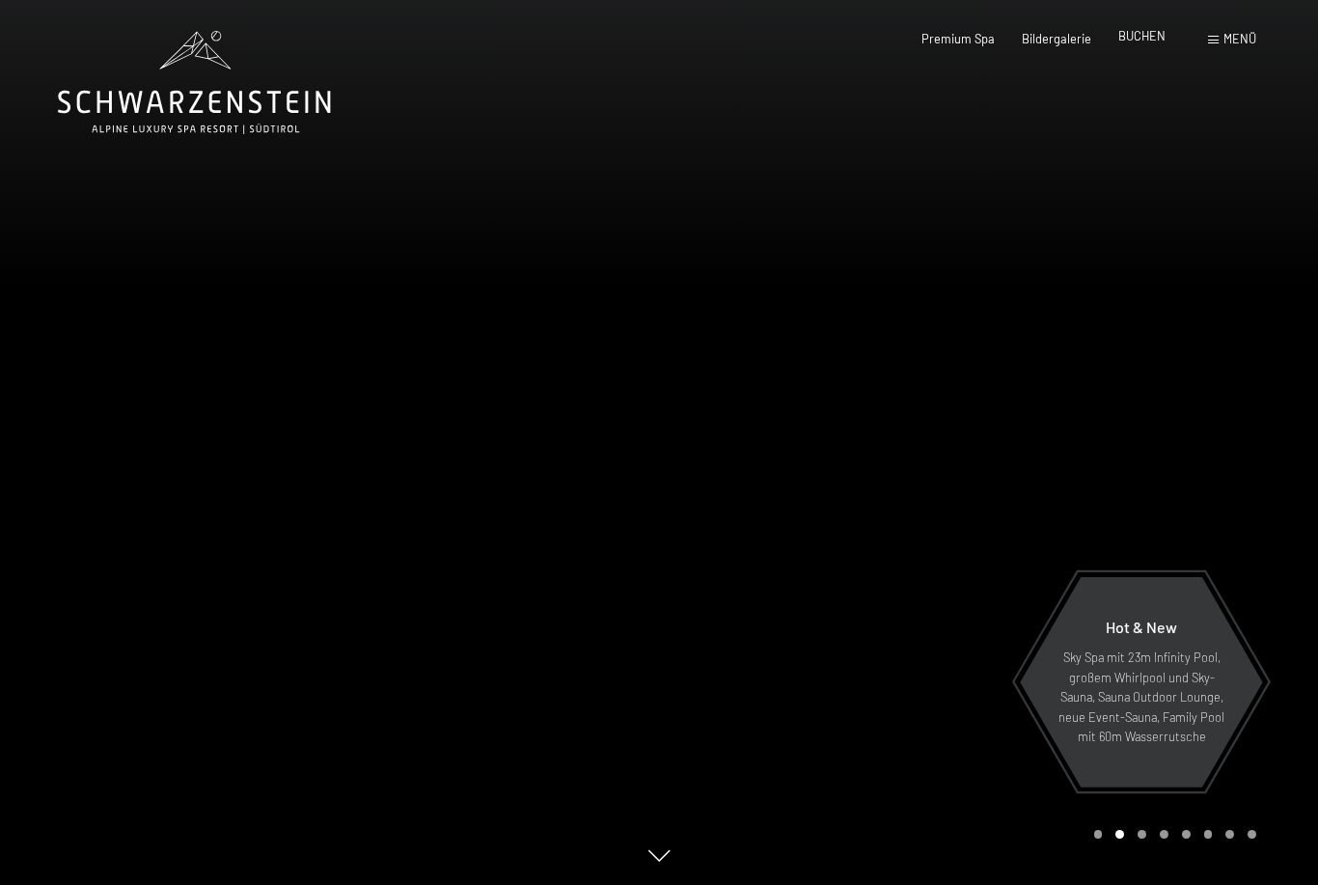
click at [1148, 33] on span "BUCHEN" at bounding box center [1141, 35] width 47 height 15
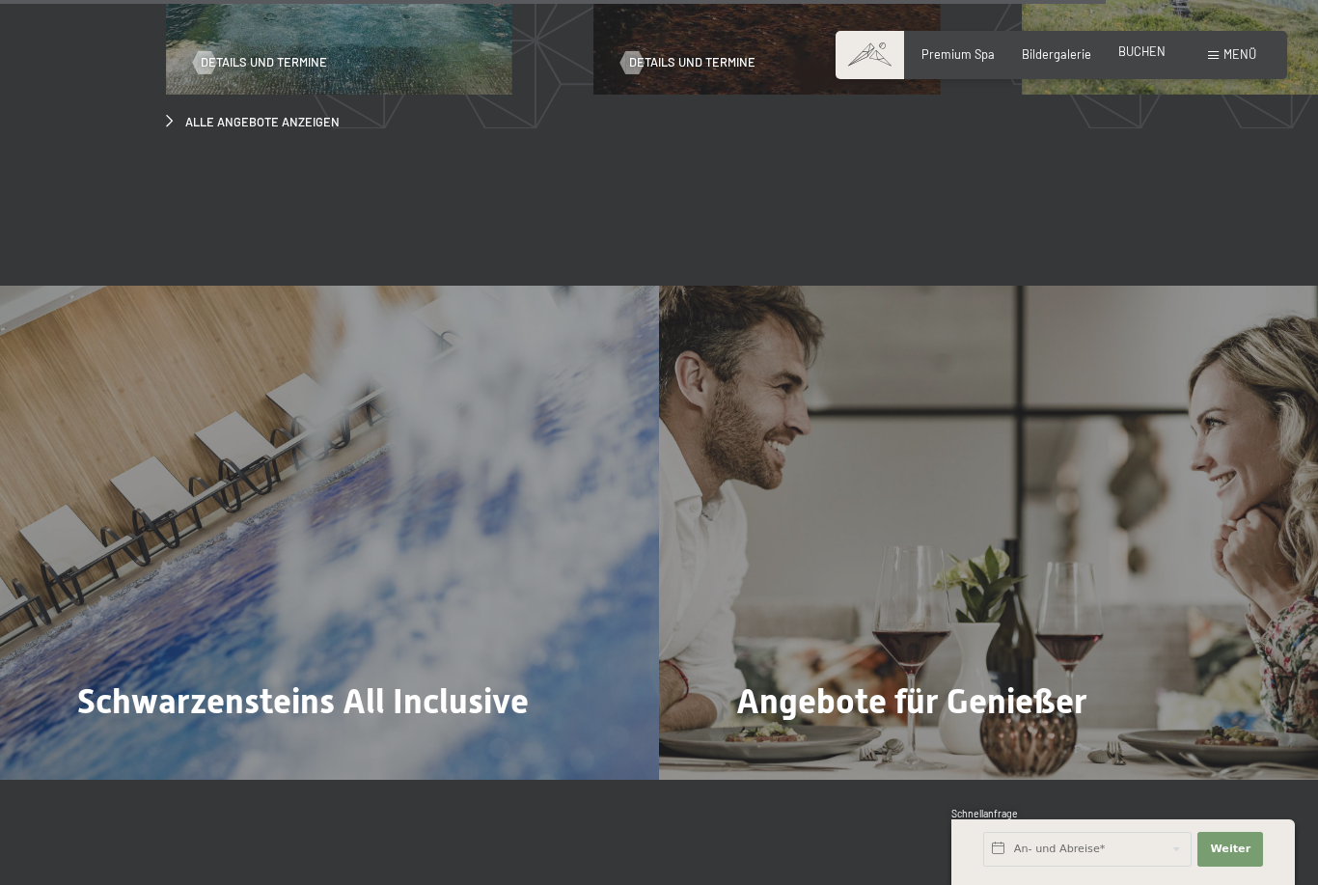
scroll to position [6289, 0]
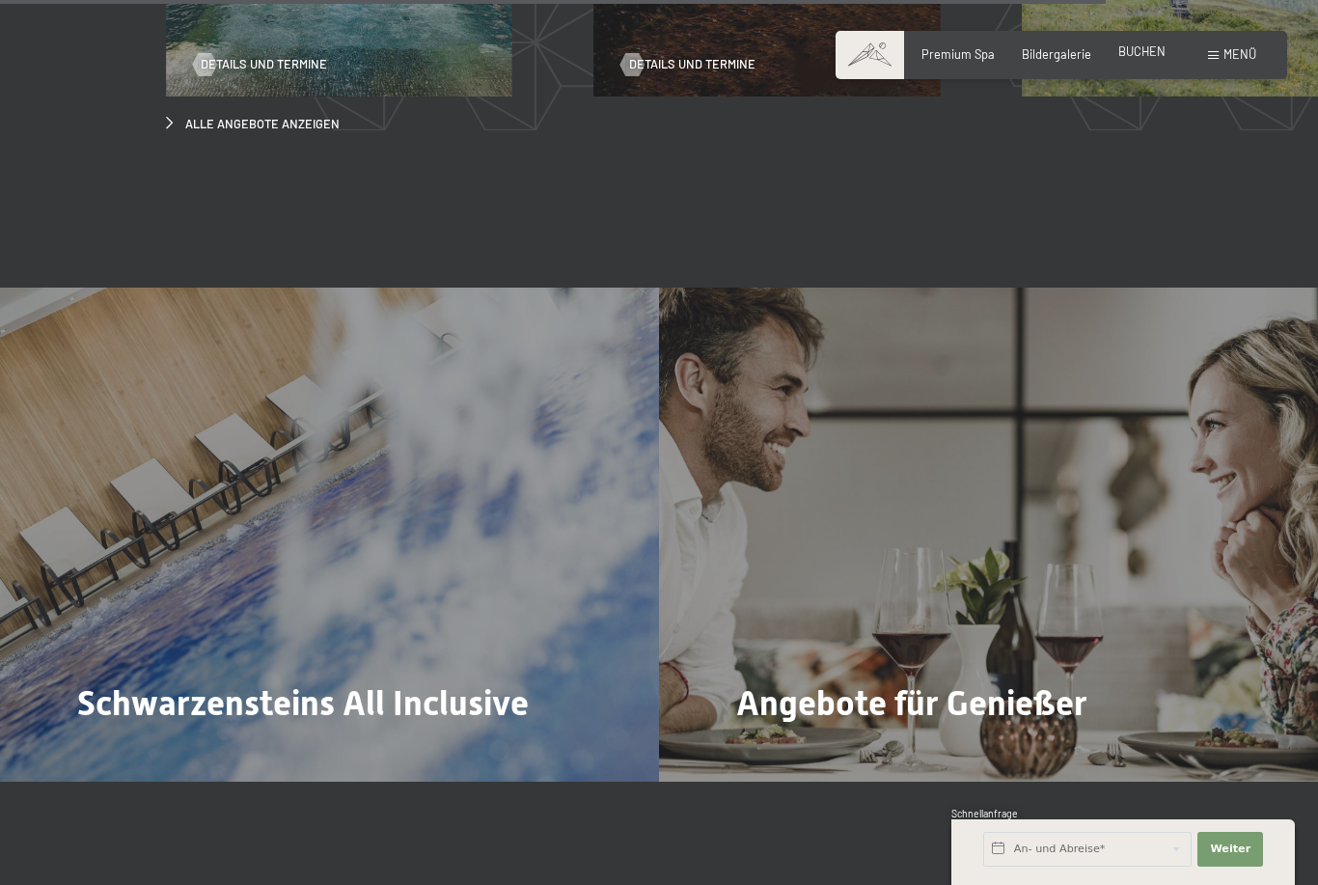
click at [1159, 56] on span "BUCHEN" at bounding box center [1141, 50] width 47 height 15
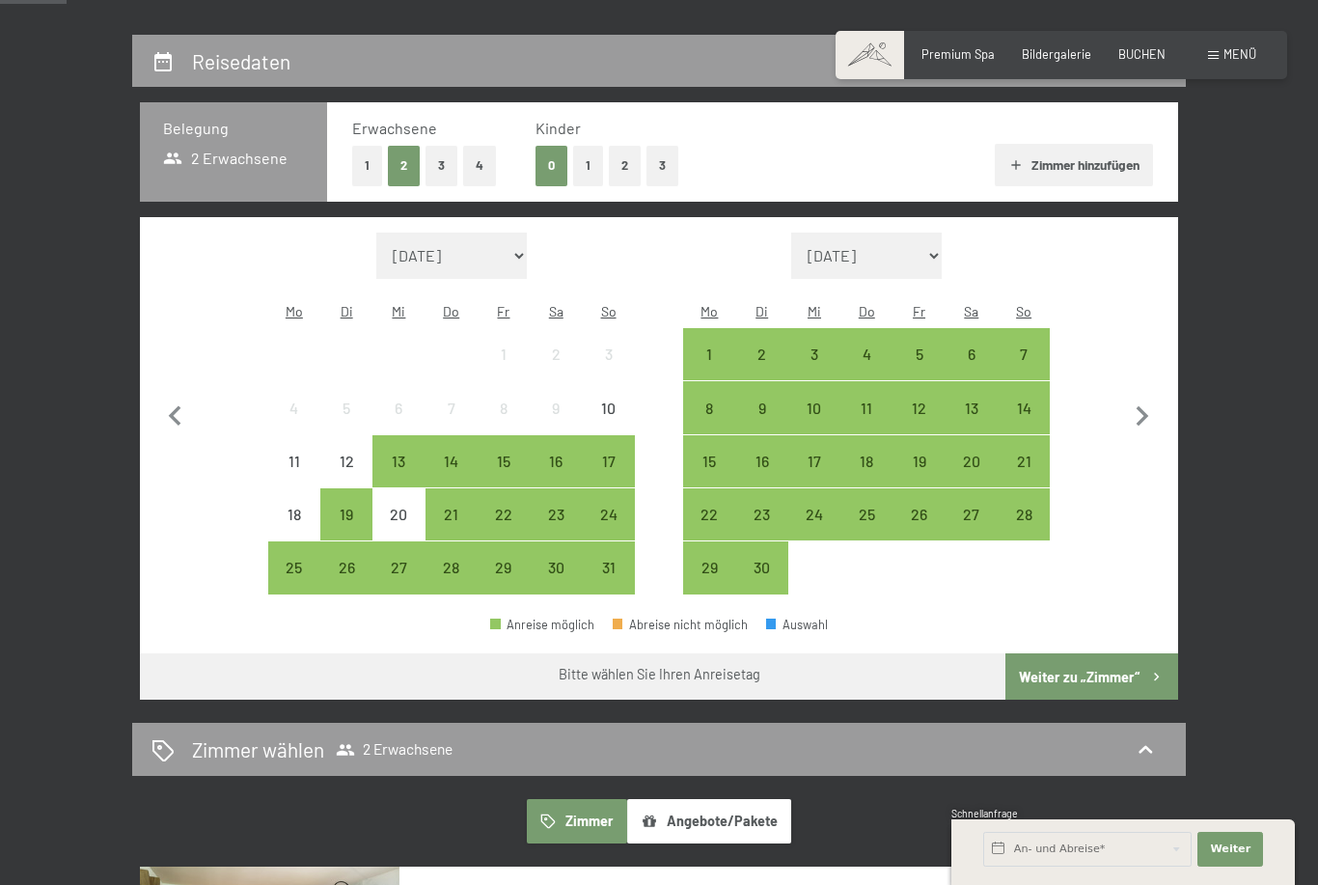
scroll to position [353, 0]
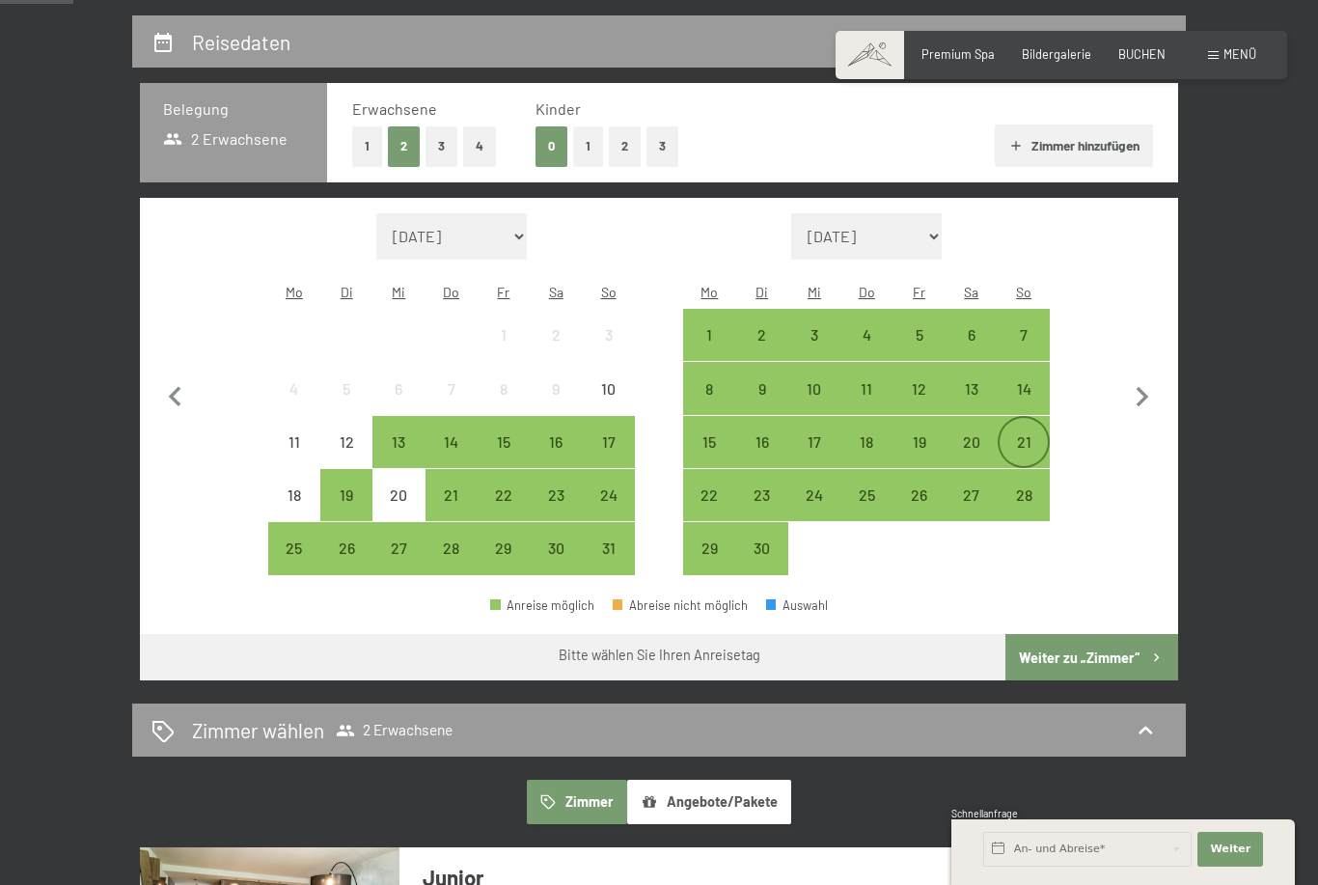
click at [1027, 434] on div "21" at bounding box center [1023, 458] width 48 height 48
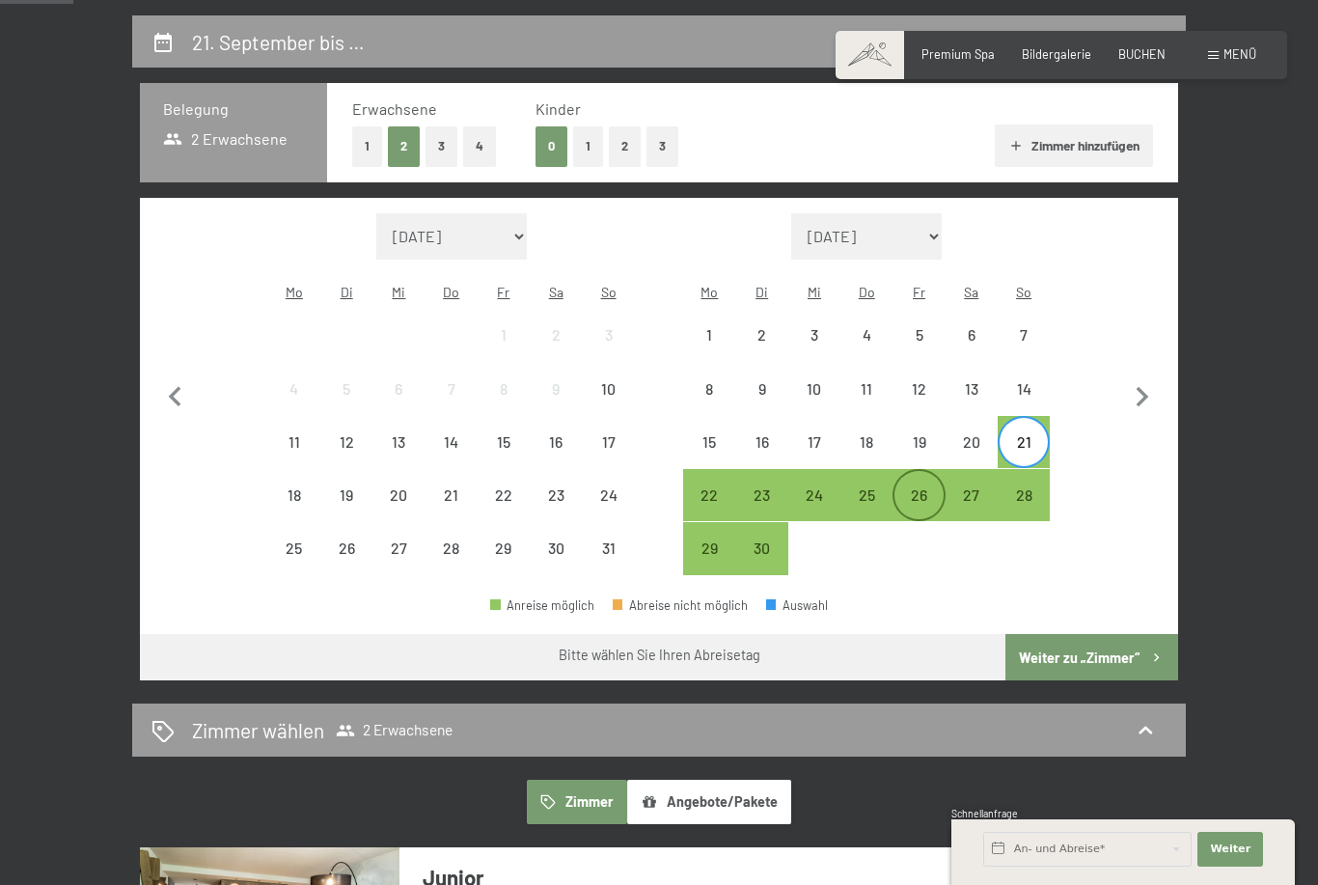
click at [912, 487] on div "26" at bounding box center [918, 511] width 48 height 48
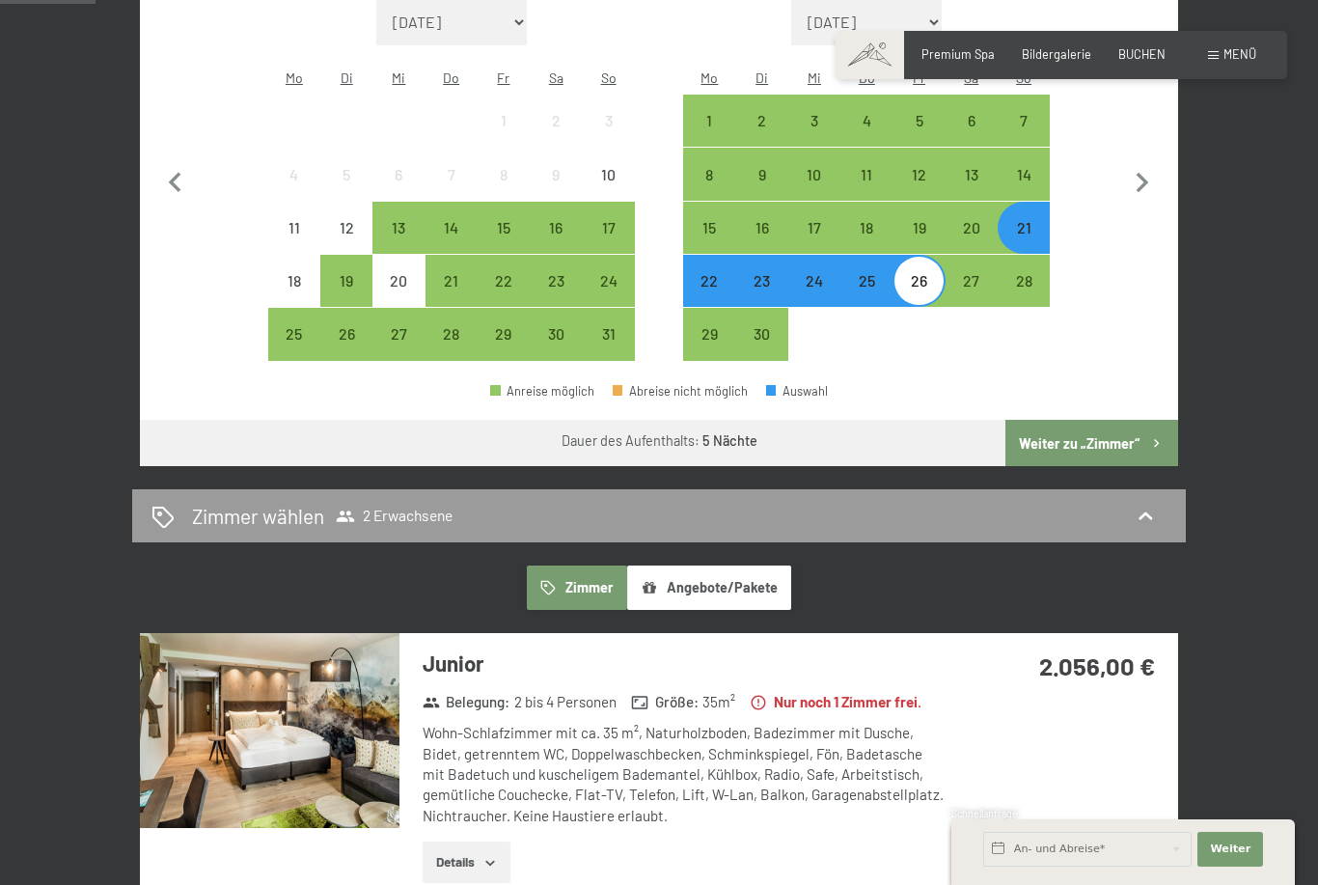
scroll to position [587, 0]
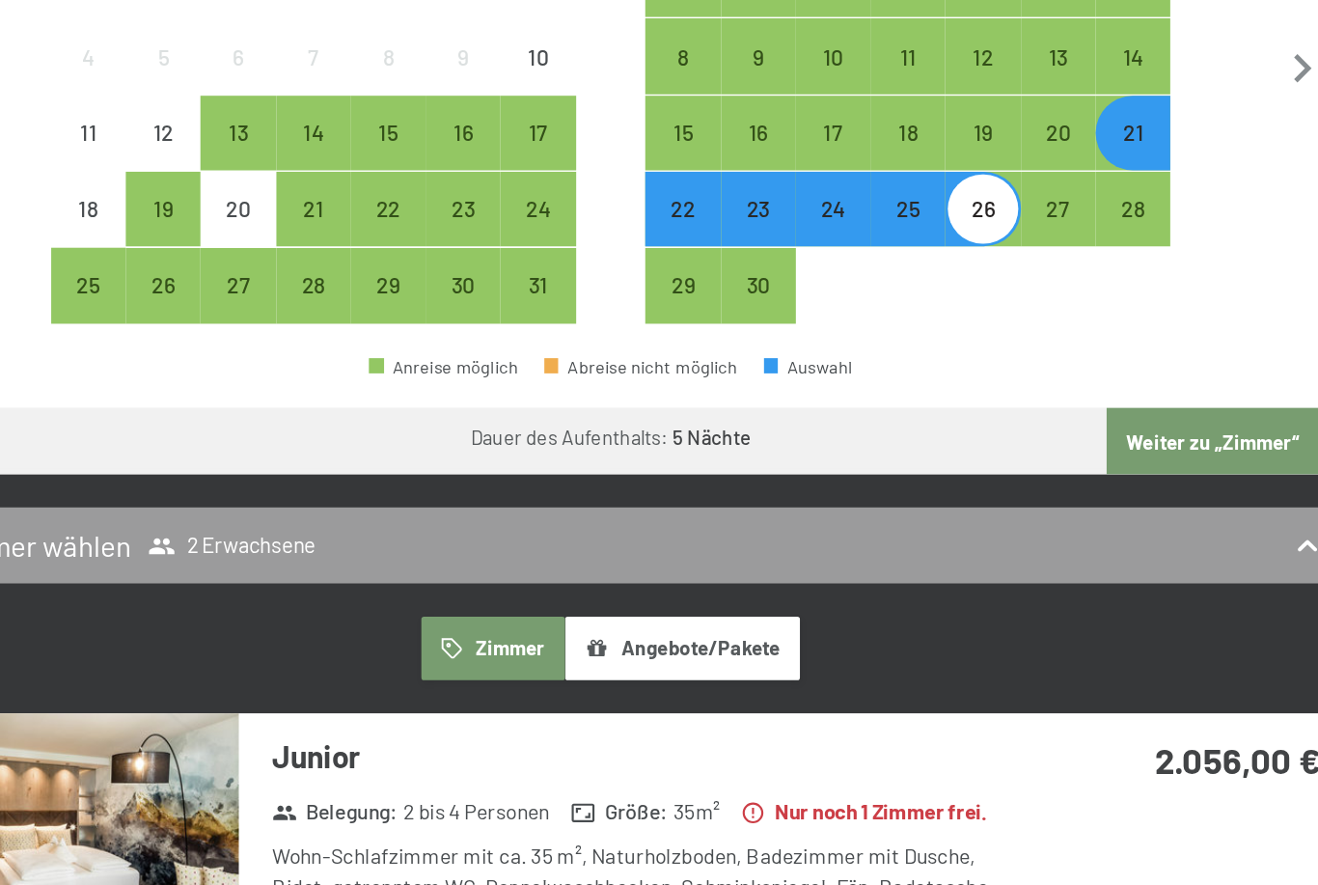
click at [1005, 400] on button "Weiter zu „Zimmer“" at bounding box center [1091, 423] width 173 height 46
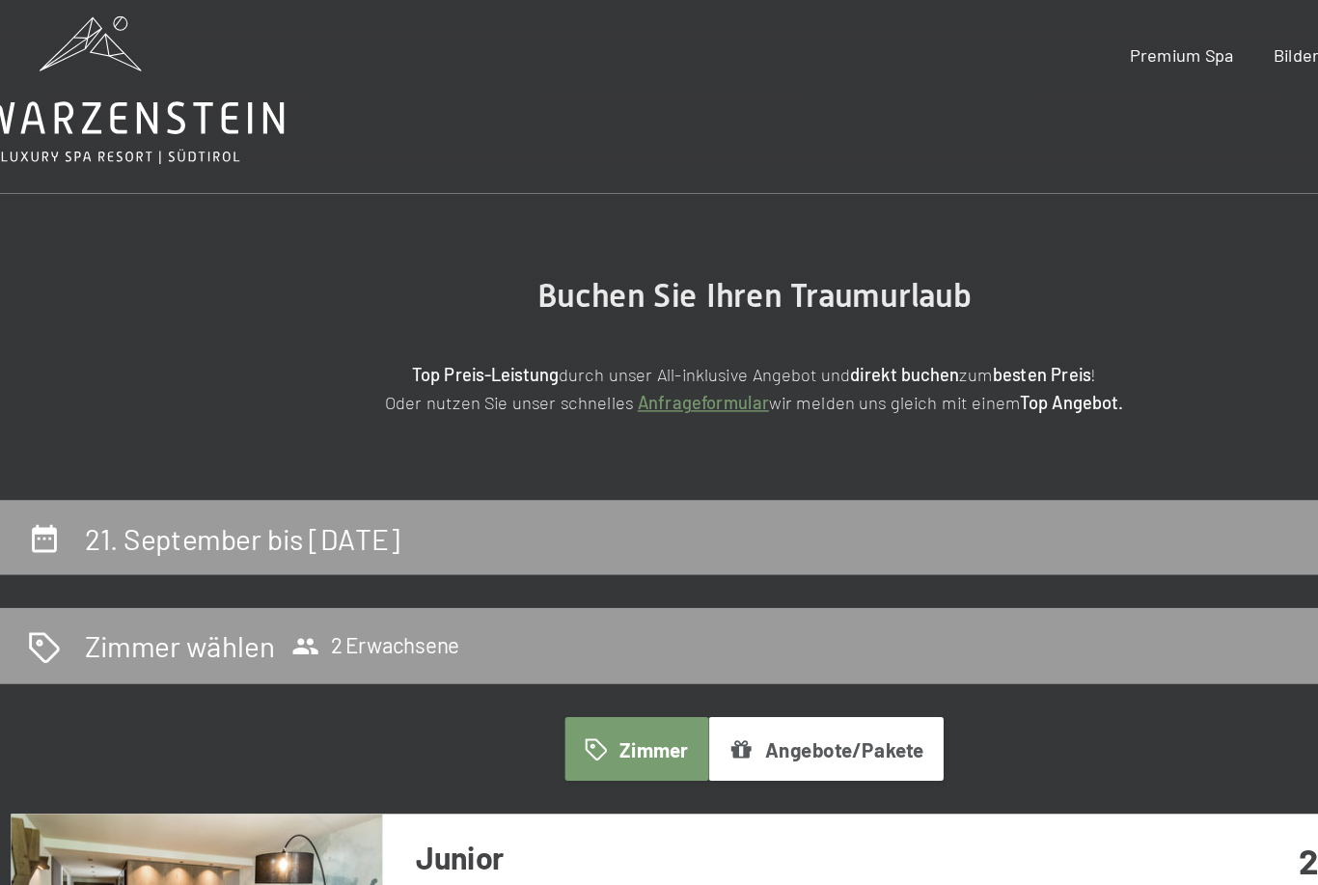
scroll to position [0, 0]
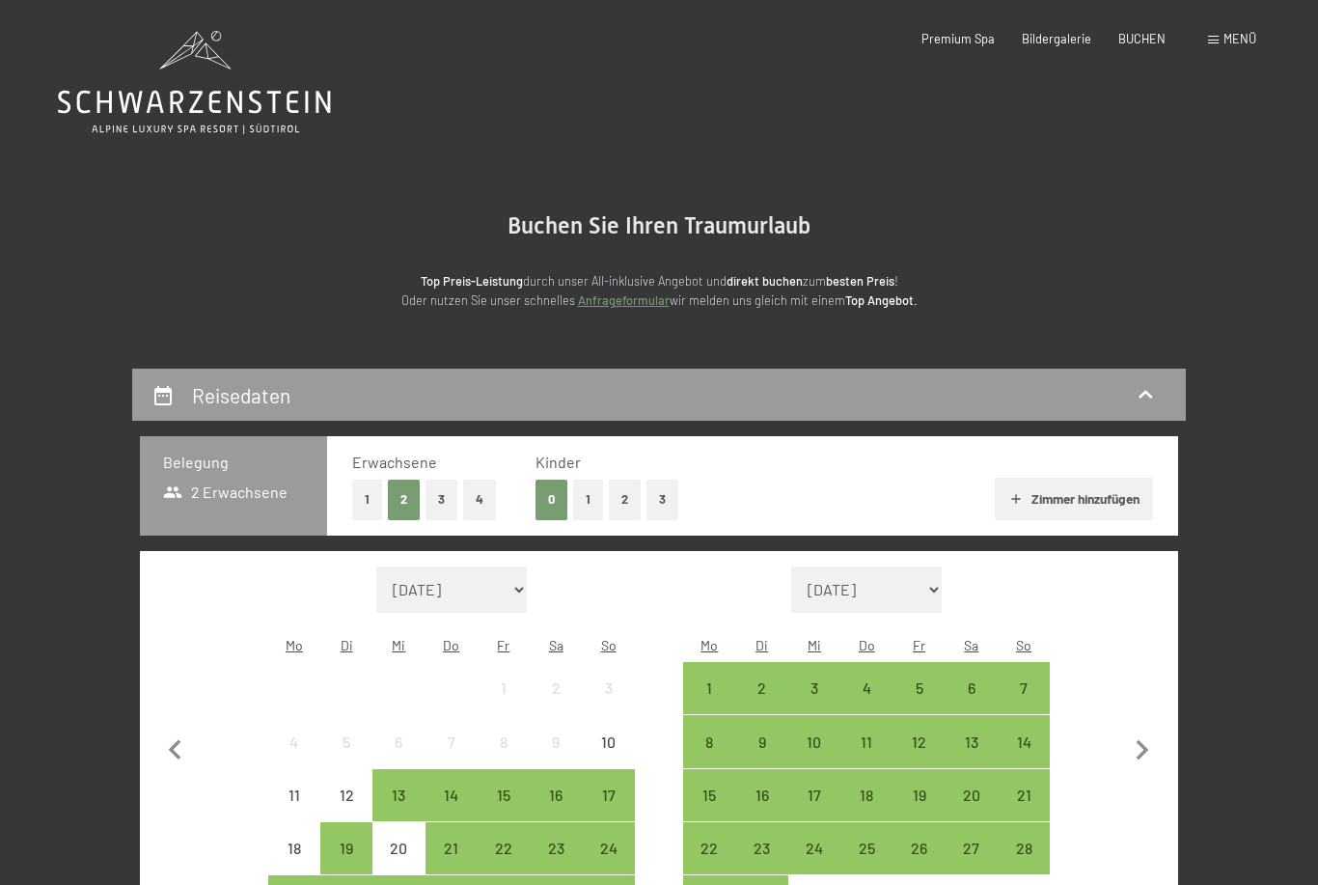
click at [231, 99] on icon at bounding box center [194, 102] width 273 height 23
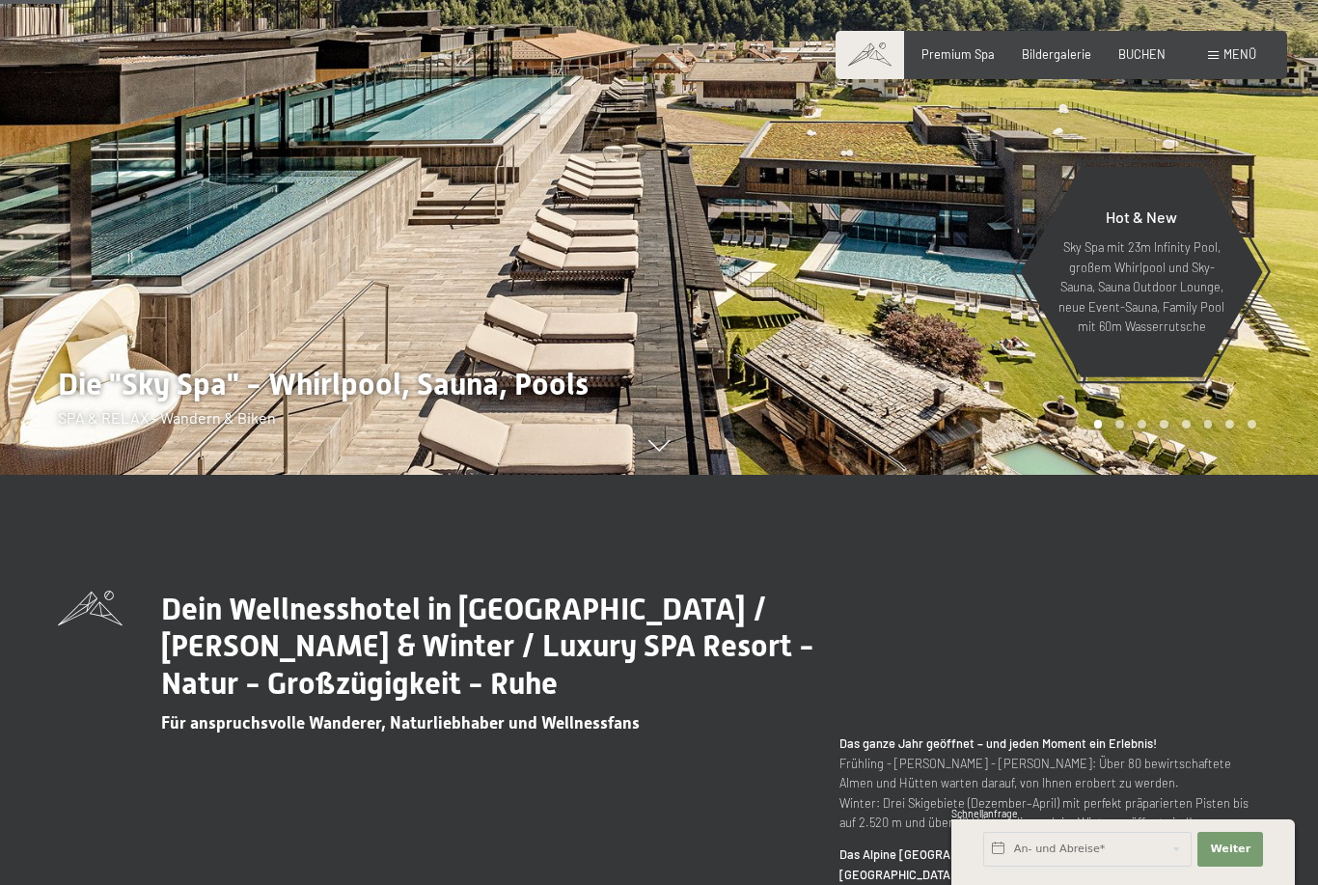
scroll to position [412, 0]
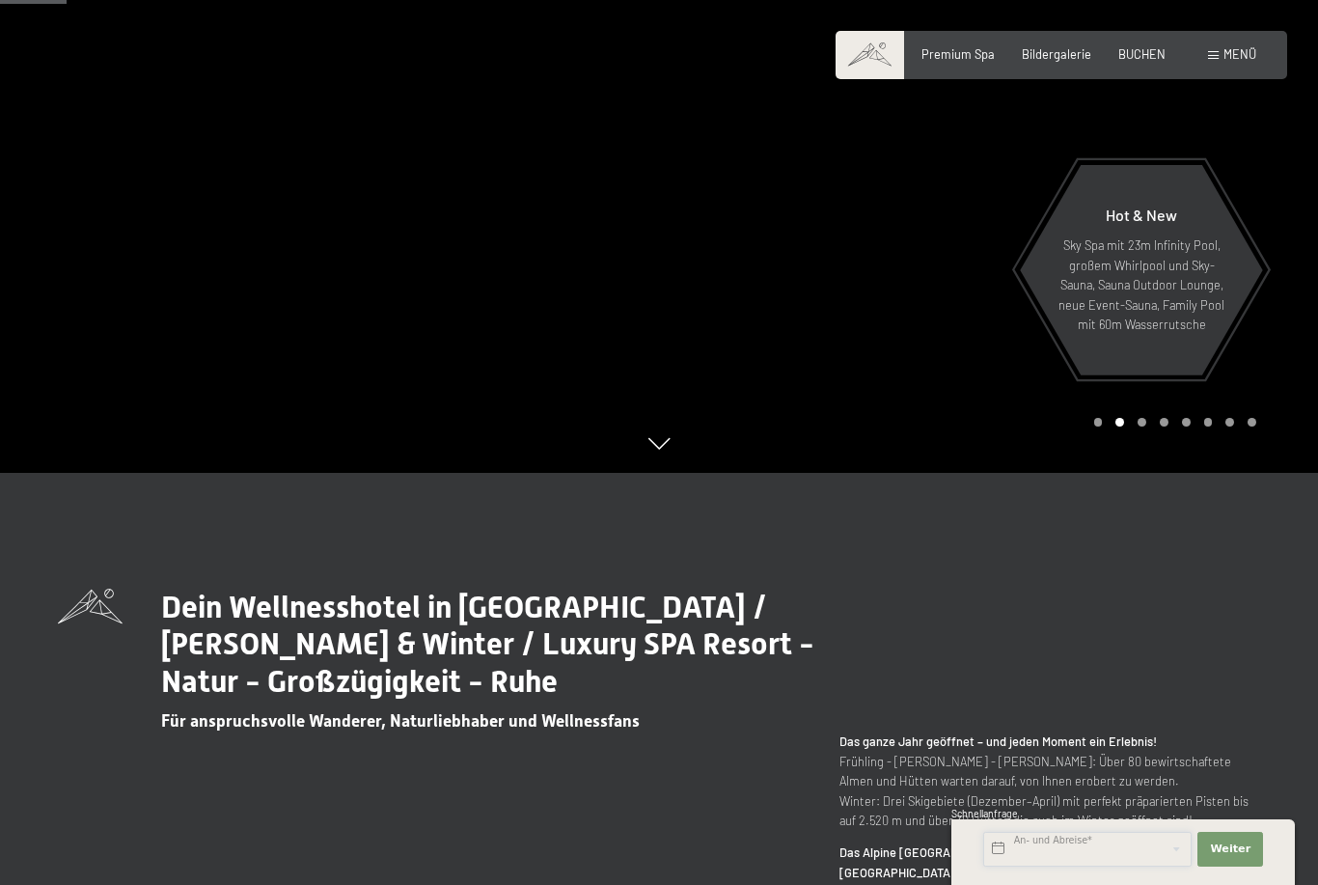
click at [1047, 866] on input "text" at bounding box center [1087, 849] width 208 height 35
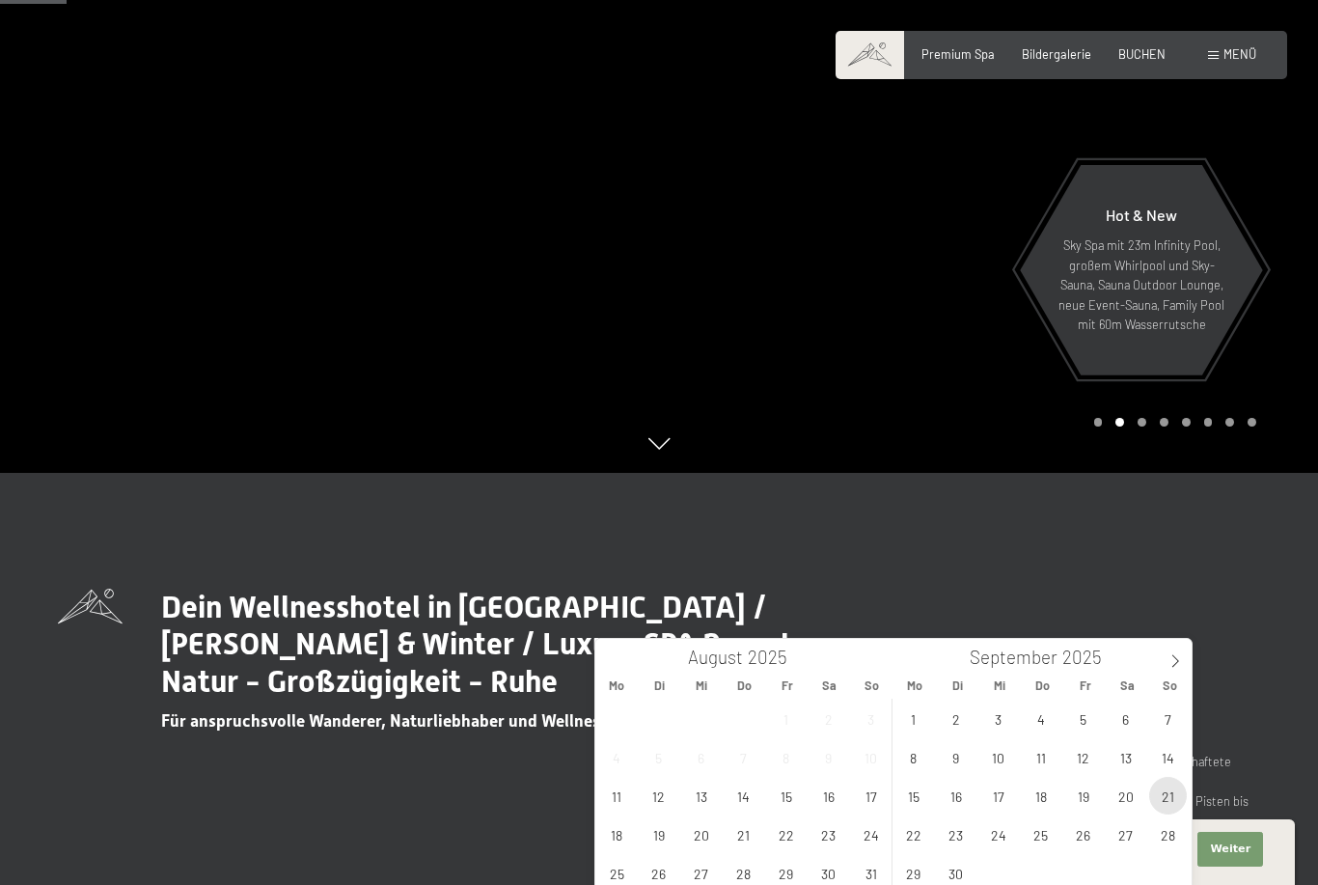
click at [1166, 811] on span "21" at bounding box center [1168, 796] width 38 height 38
click at [1088, 847] on span "26" at bounding box center [1083, 834] width 38 height 38
type input "So. 21.09.2025 - Fr. 26.09.2025"
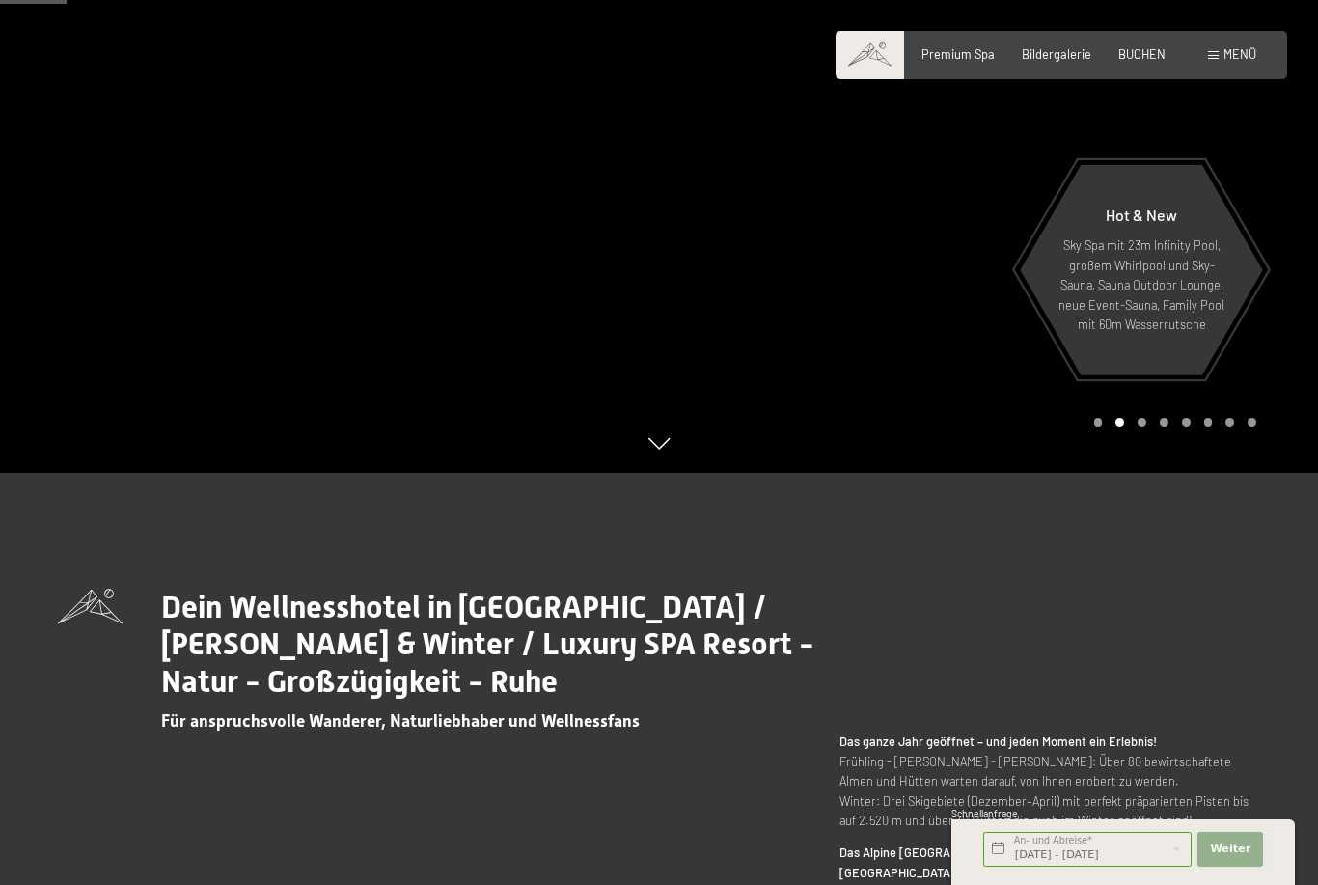
click at [1239, 857] on span "Weiter" at bounding box center [1230, 848] width 41 height 15
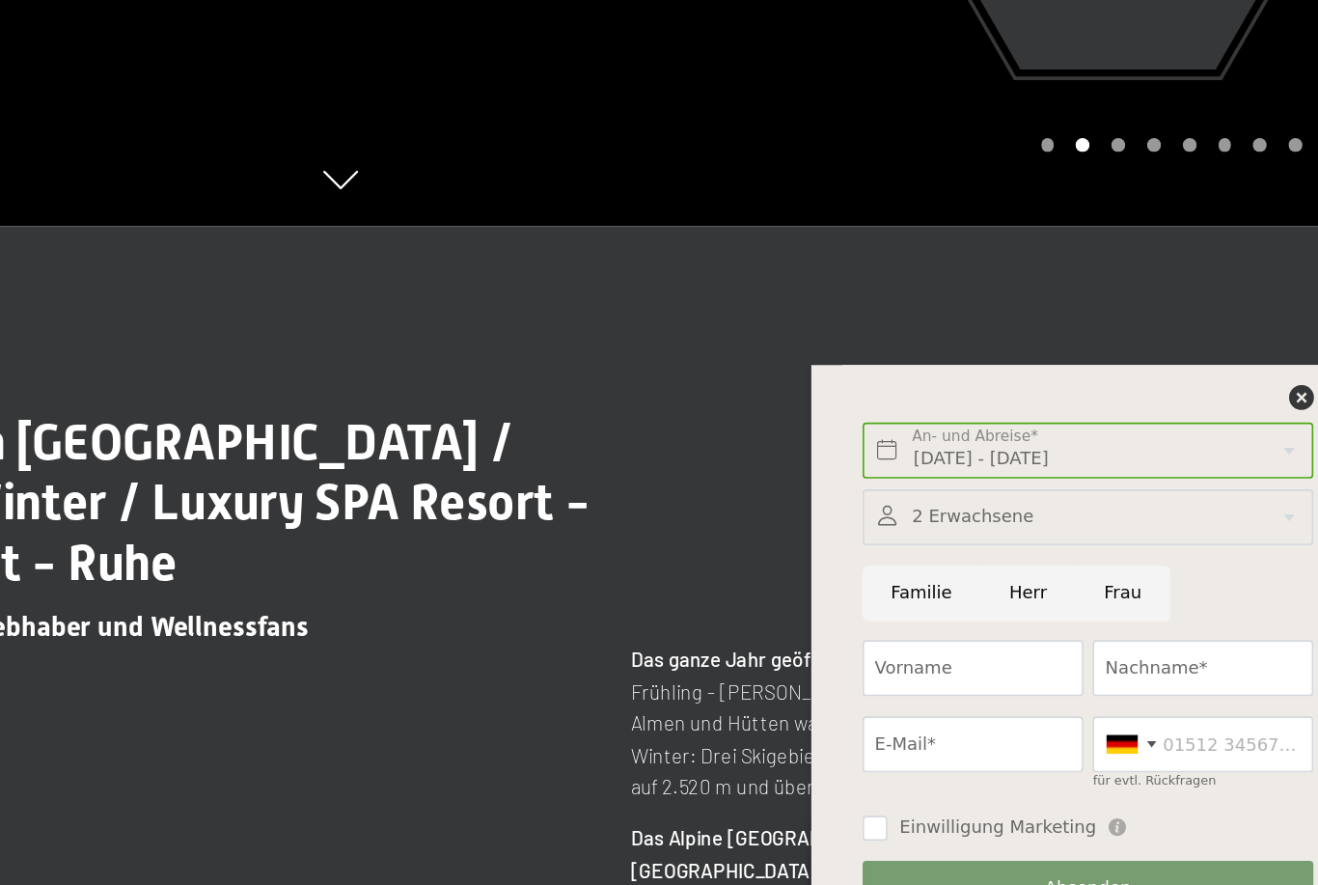
scroll to position [448, 0]
click at [1056, 648] on input "Herr" at bounding box center [1085, 665] width 59 height 35
radio input "true"
click at [983, 695] on input "Vorname" at bounding box center [1051, 712] width 137 height 35
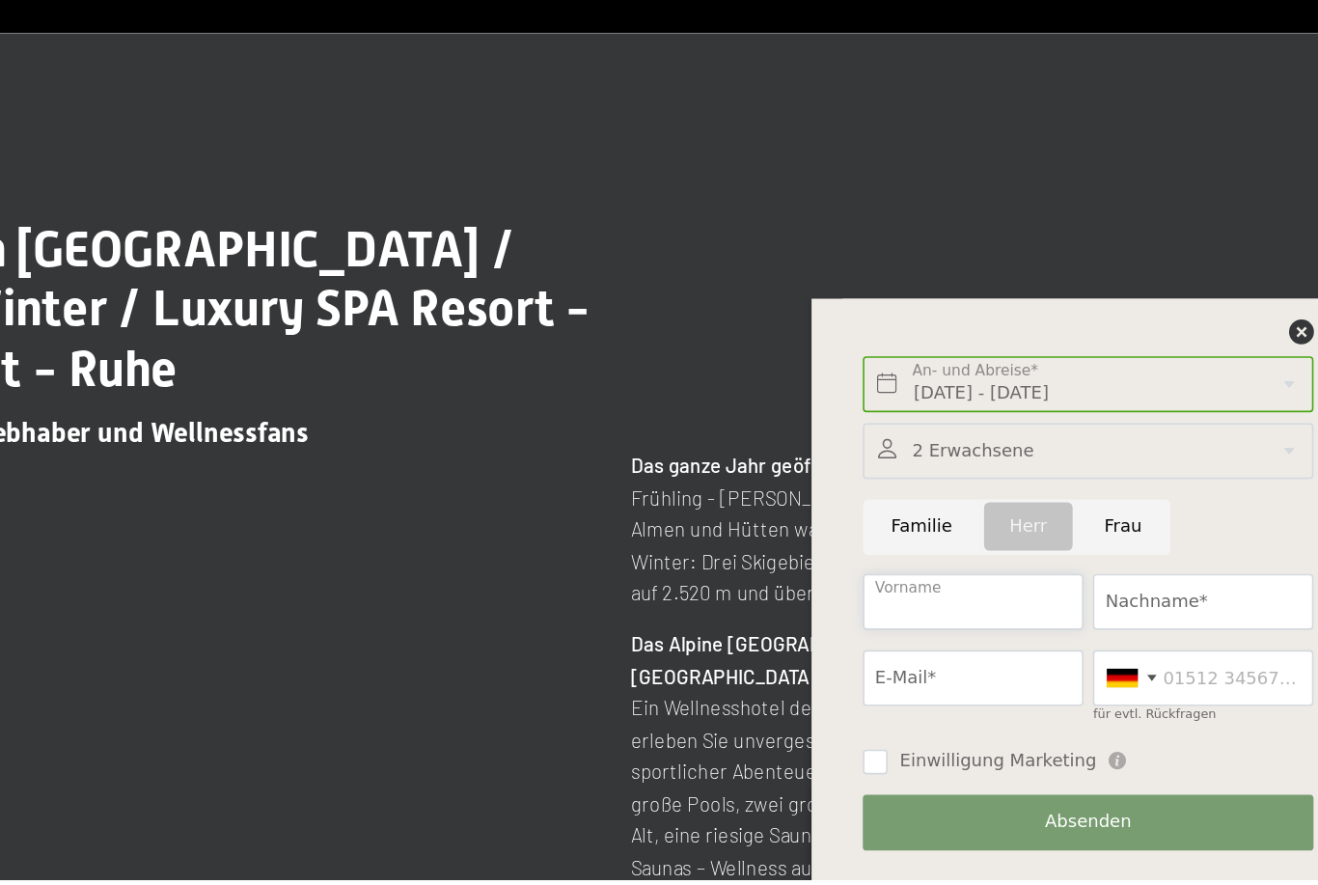
scroll to position [526, 0]
click at [1247, 536] on icon at bounding box center [1254, 543] width 15 height 15
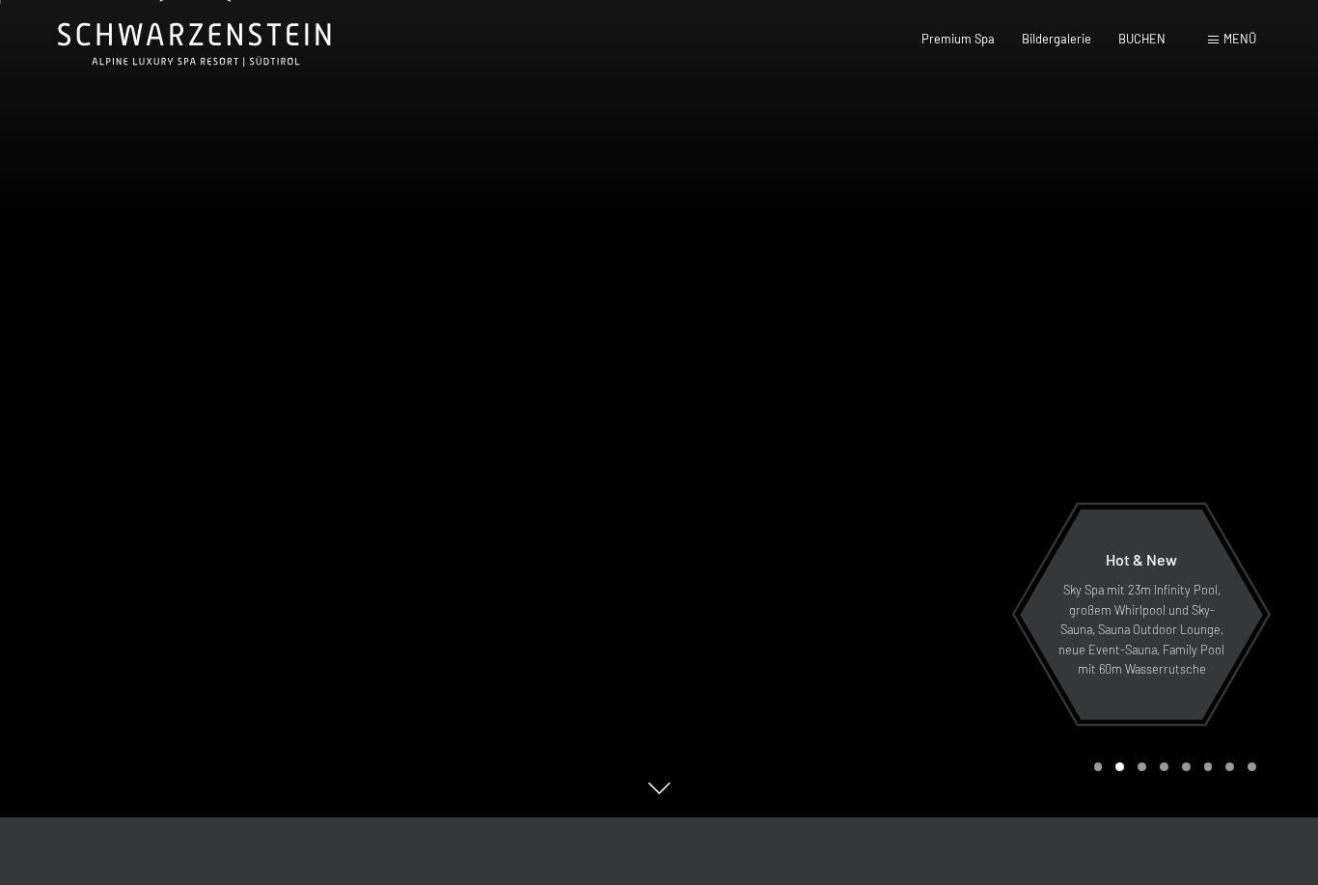
scroll to position [0, 0]
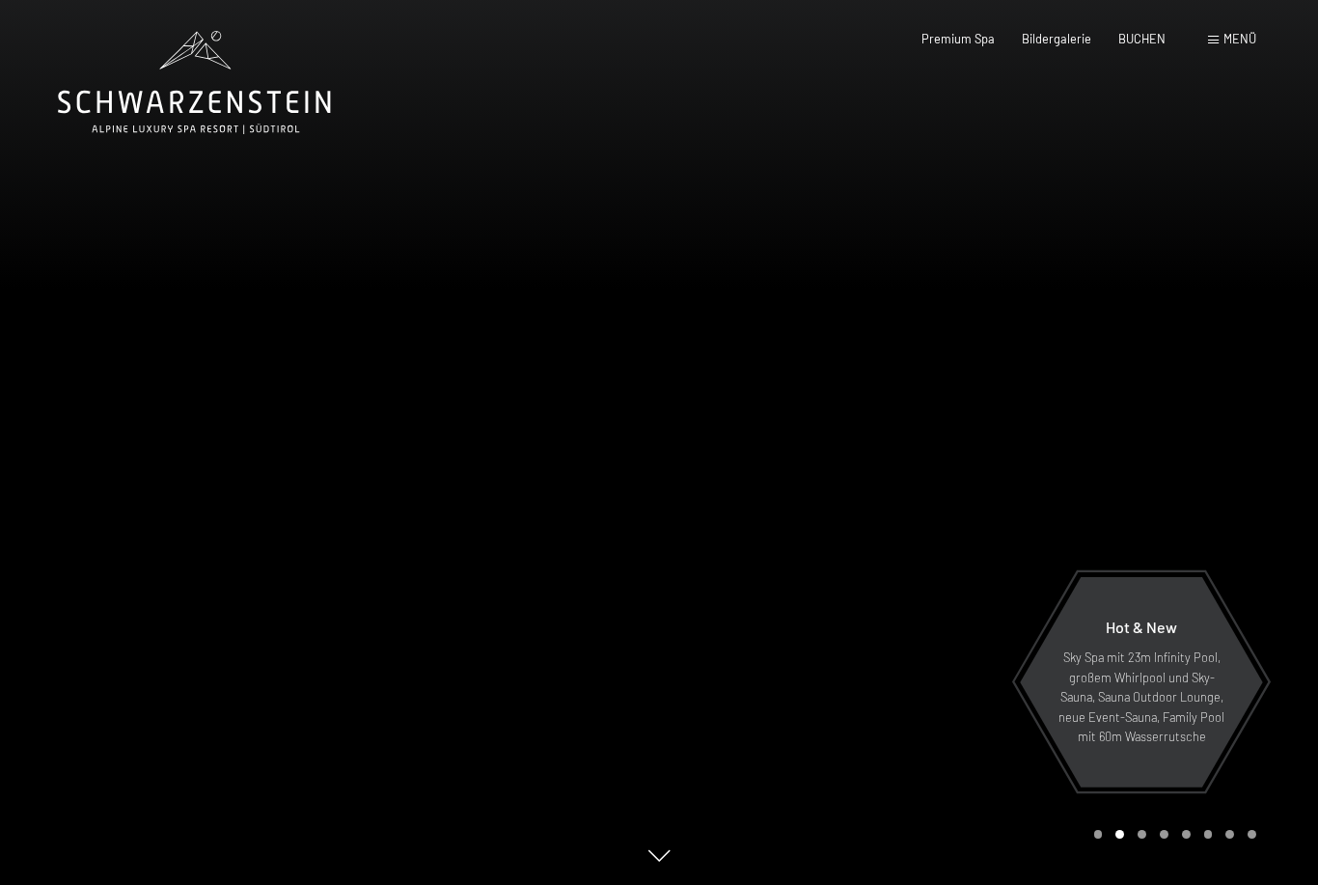
click at [208, 91] on icon at bounding box center [194, 82] width 273 height 103
click at [1240, 41] on span "Menü" at bounding box center [1239, 38] width 33 height 15
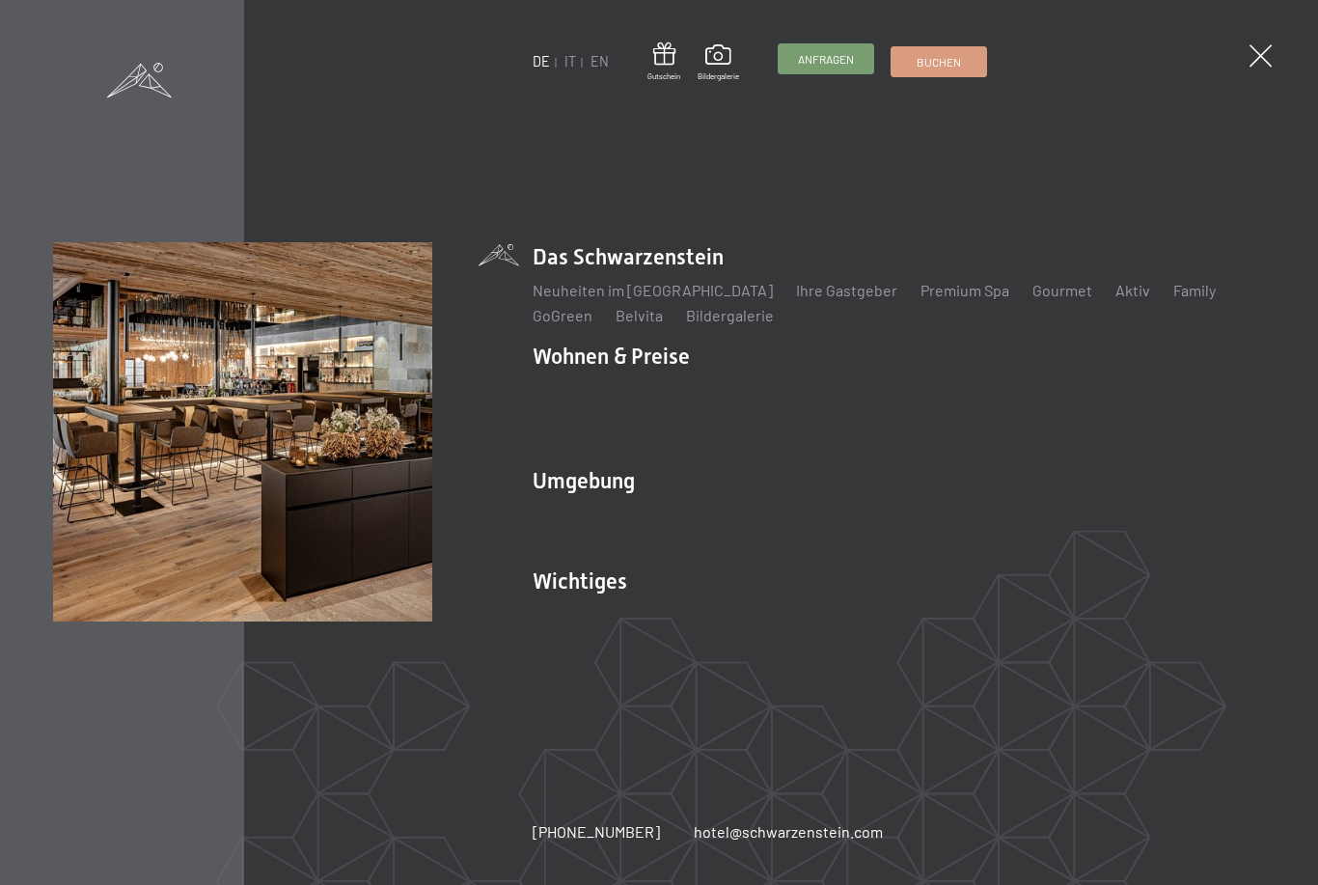
click at [835, 64] on span "Anfragen" at bounding box center [826, 59] width 56 height 16
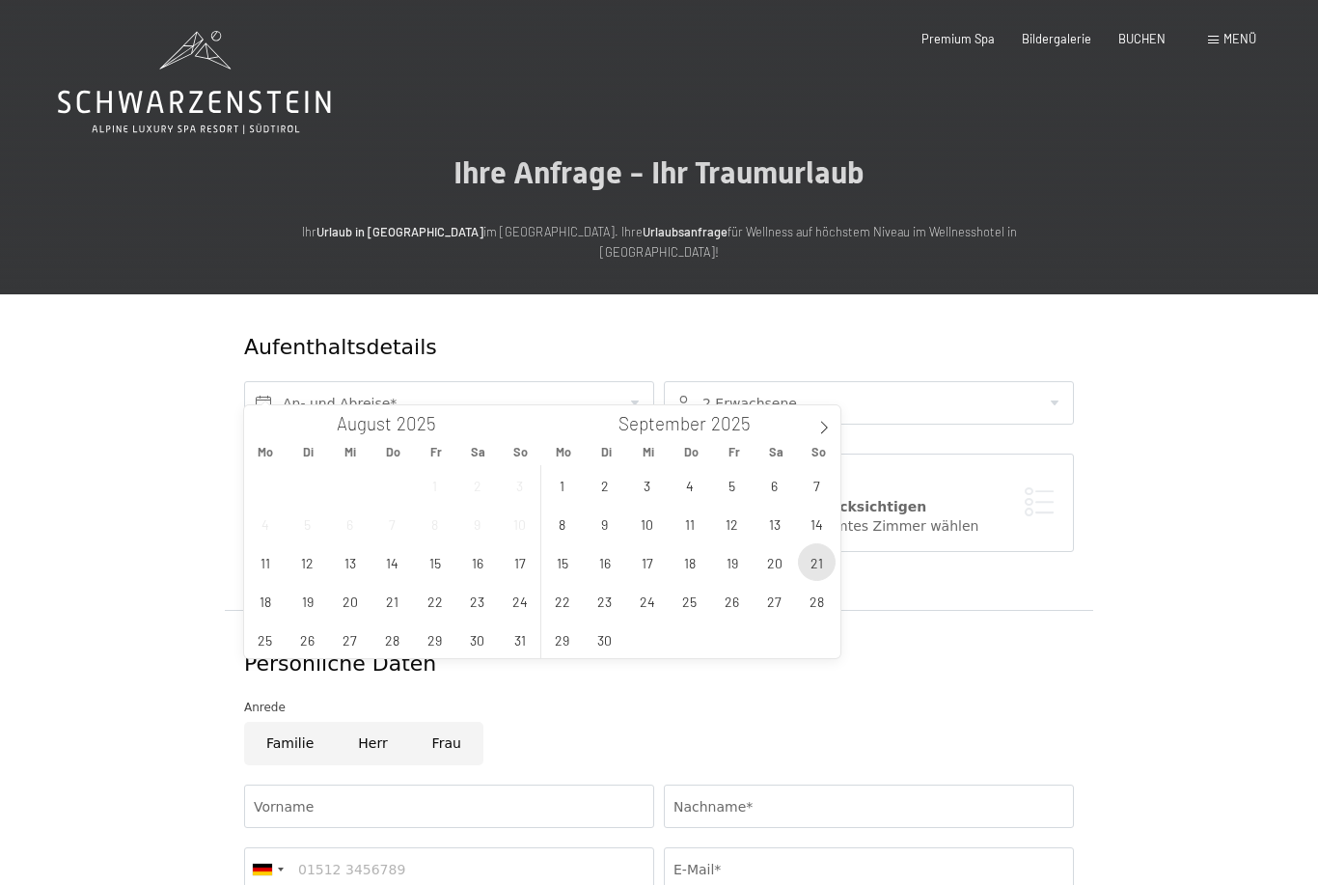
click at [825, 575] on span "21" at bounding box center [817, 562] width 38 height 38
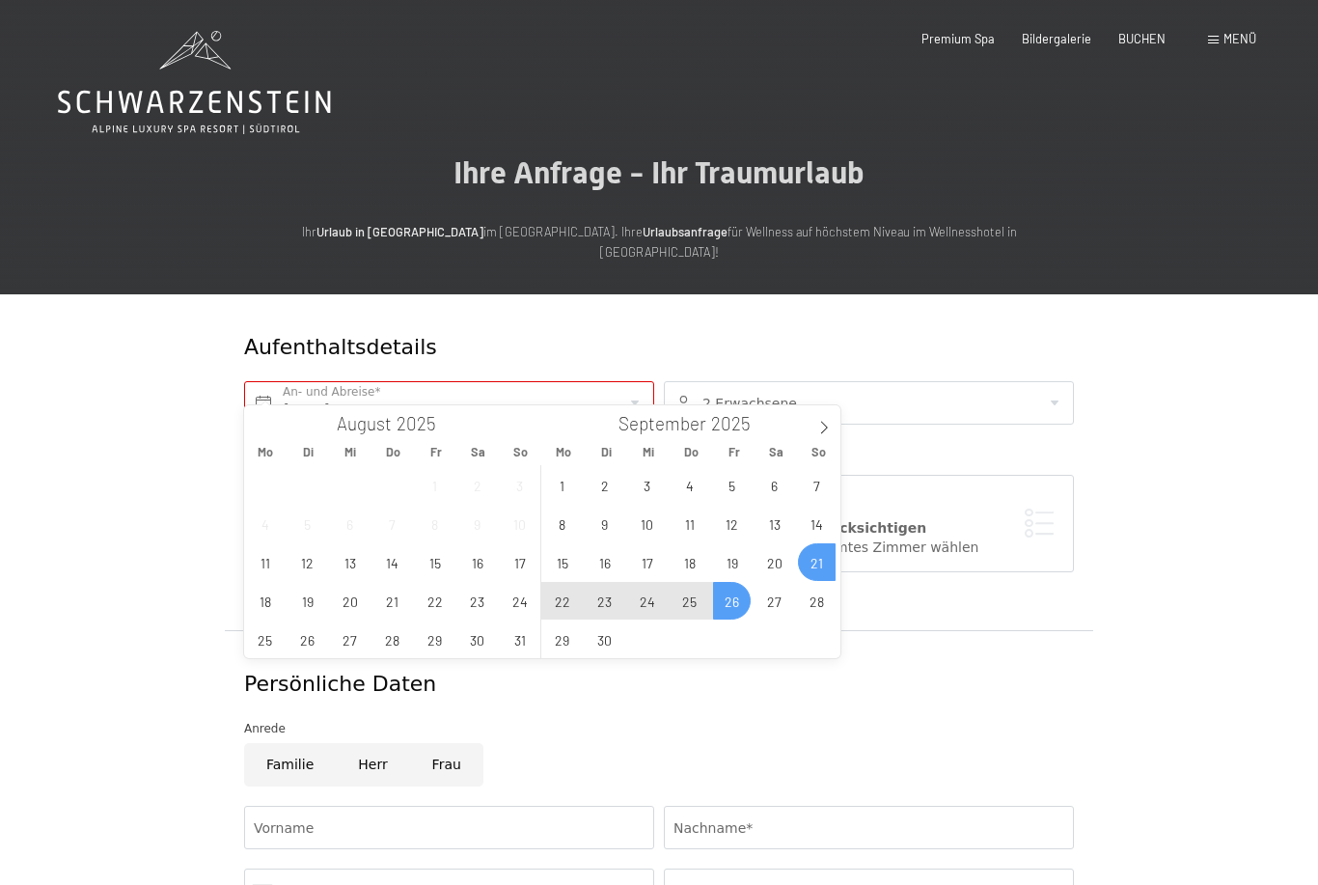
click at [730, 616] on span "26" at bounding box center [732, 601] width 38 height 38
type input "So. 21.09.2025 - Fr. 26.09.2025"
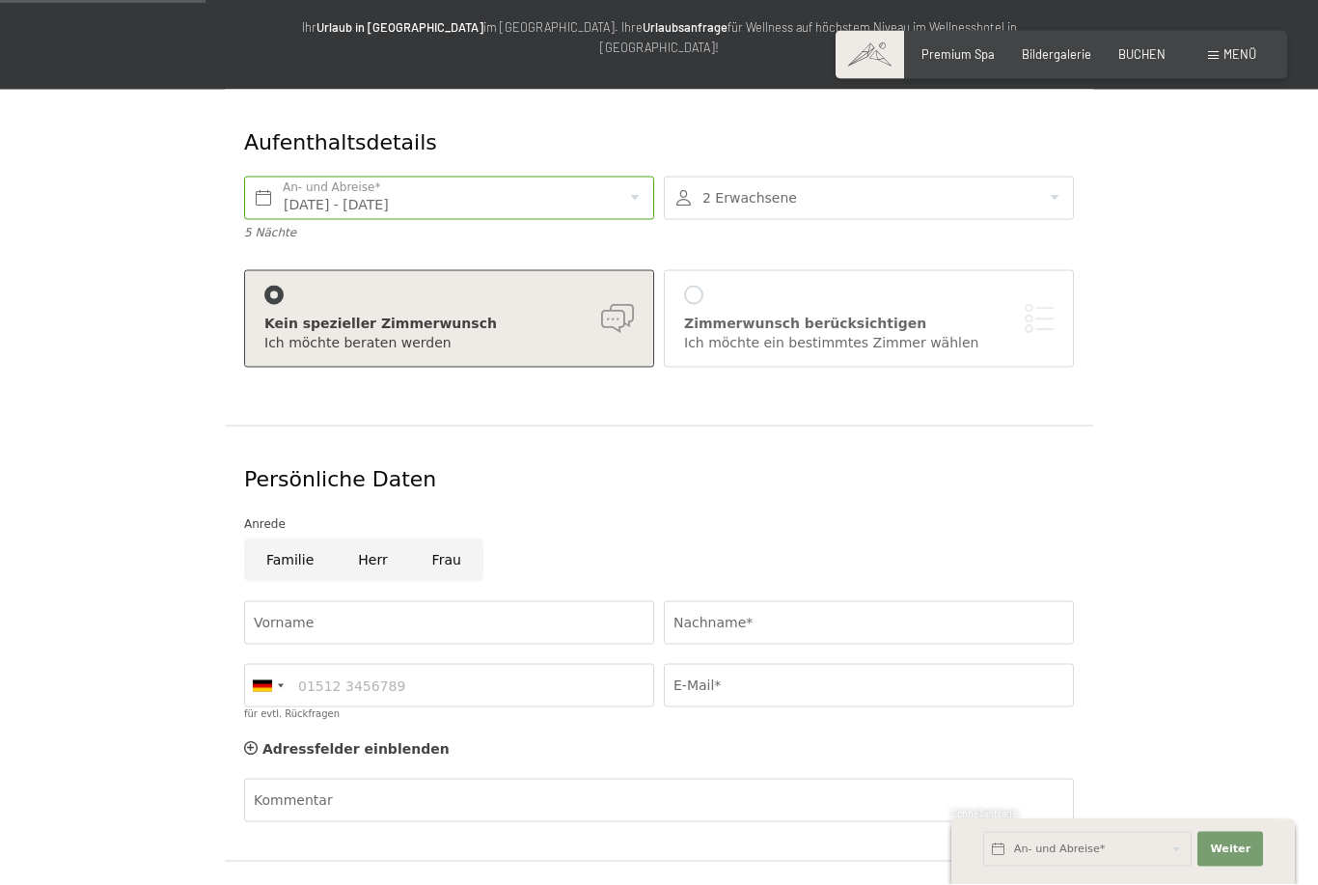
click at [365, 538] on input "Herr" at bounding box center [372, 559] width 73 height 43
radio input "true"
click at [303, 600] on input "Vorname" at bounding box center [449, 621] width 410 height 43
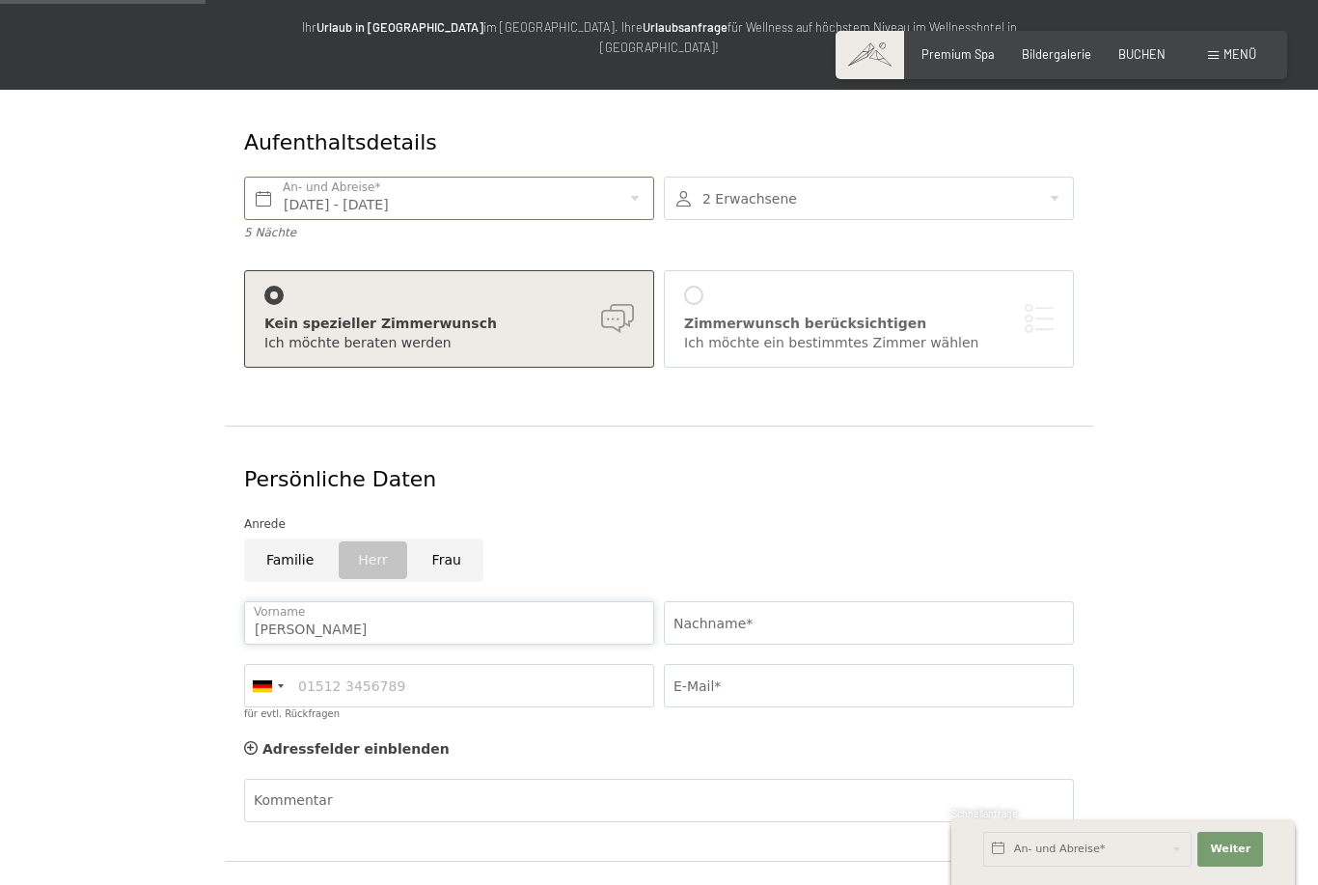
type input "Klaus"
type input "Röser"
click at [730, 674] on input "E-Mail*" at bounding box center [869, 685] width 410 height 43
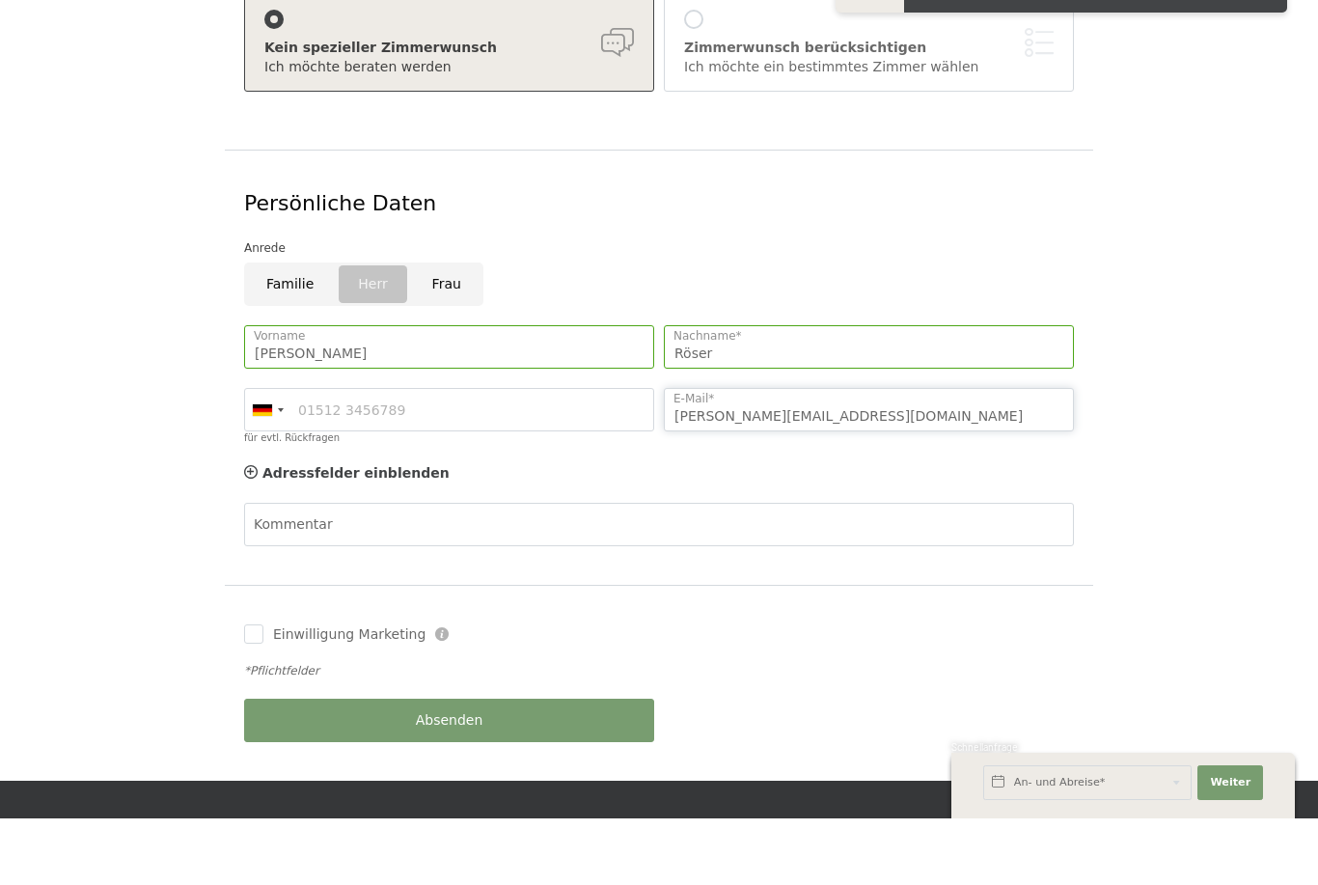
scroll to position [421, 0]
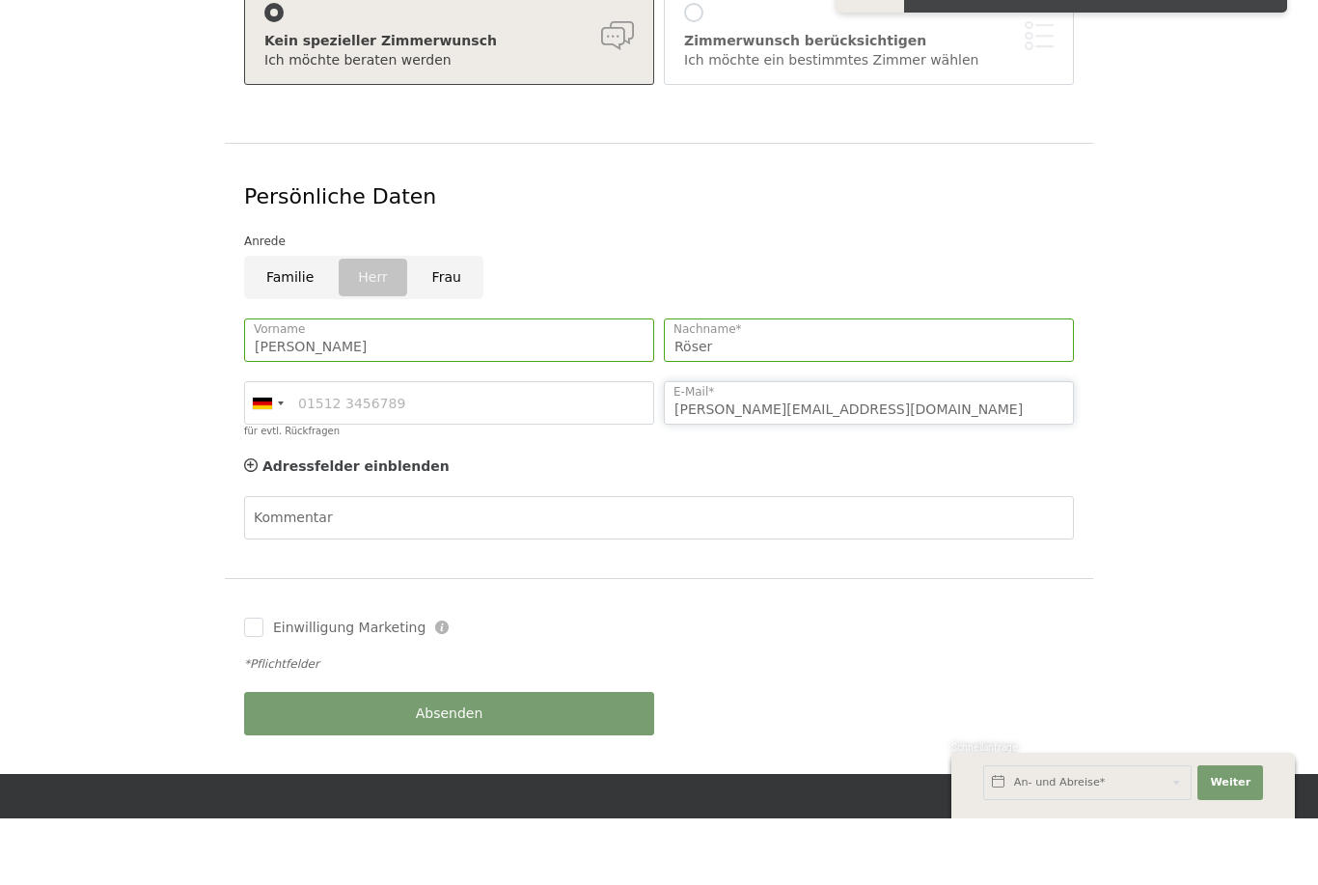
type input "k.roeser@t-online.de"
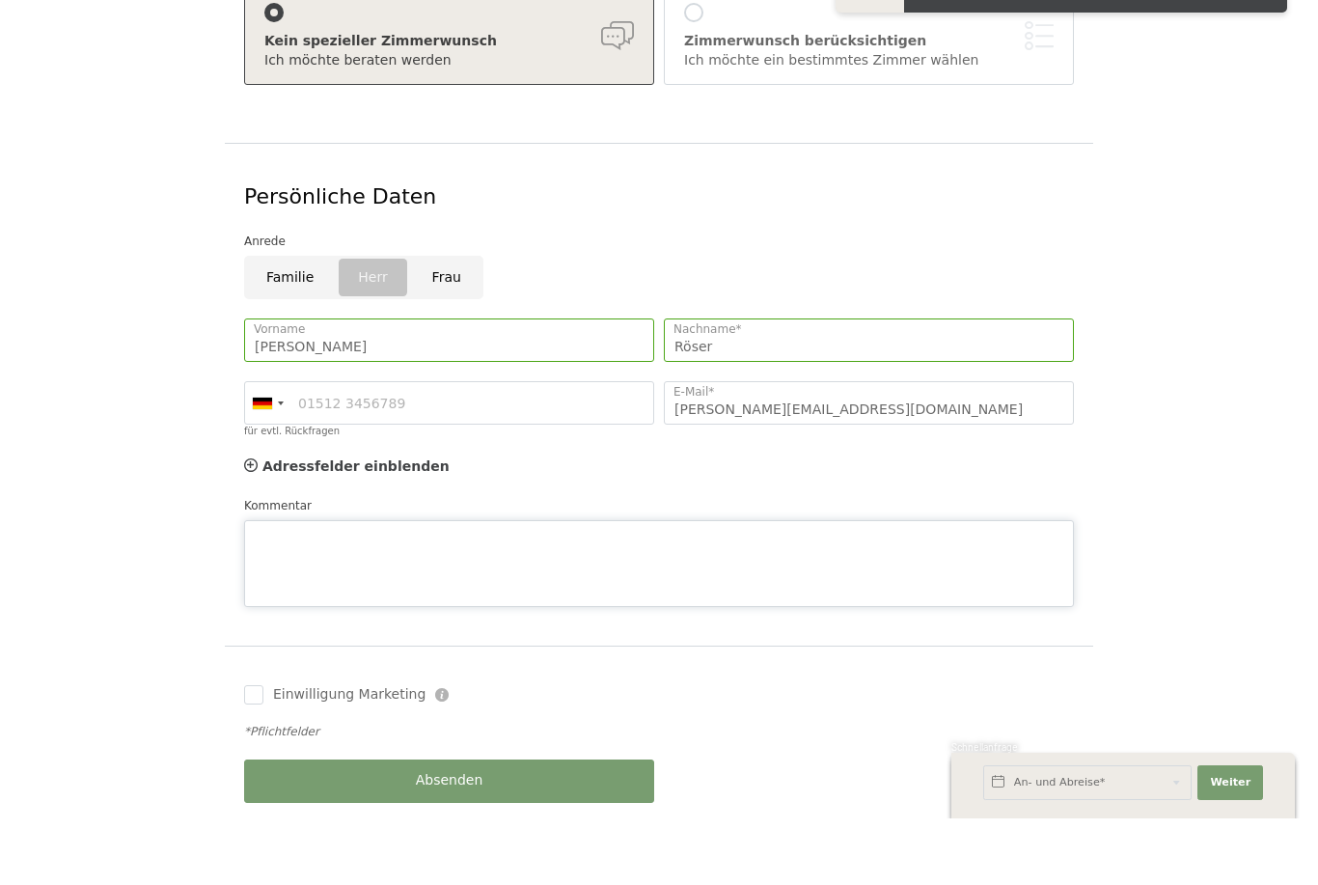
click at [310, 587] on textarea "Kommentar" at bounding box center [659, 630] width 830 height 87
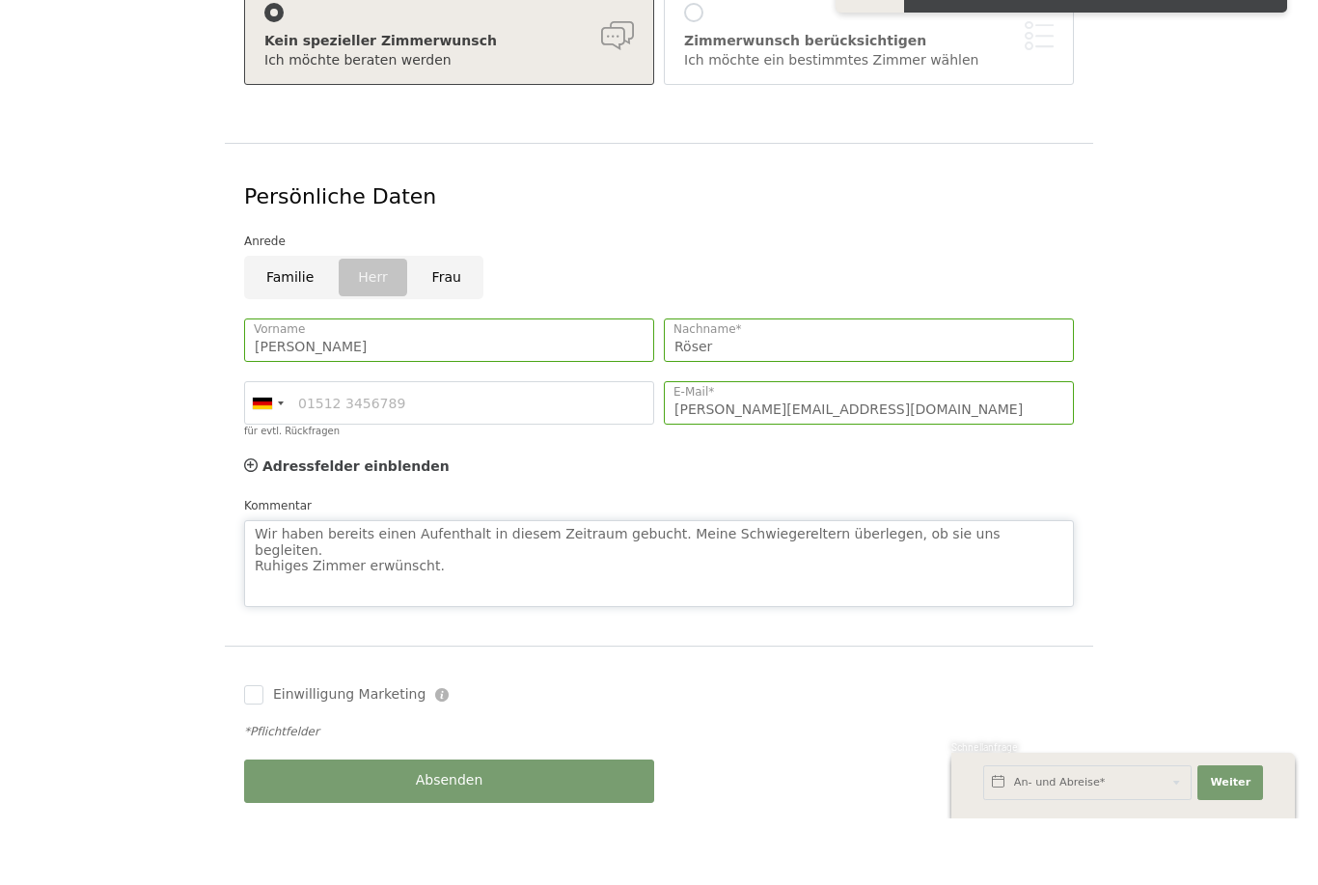
type textarea "Wir haben bereits einen Aufenthalt in diesem Zeitraum gebucht. Meine Schwiegere…"
click at [469, 816] on div "Absenden" at bounding box center [449, 847] width 420 height 63
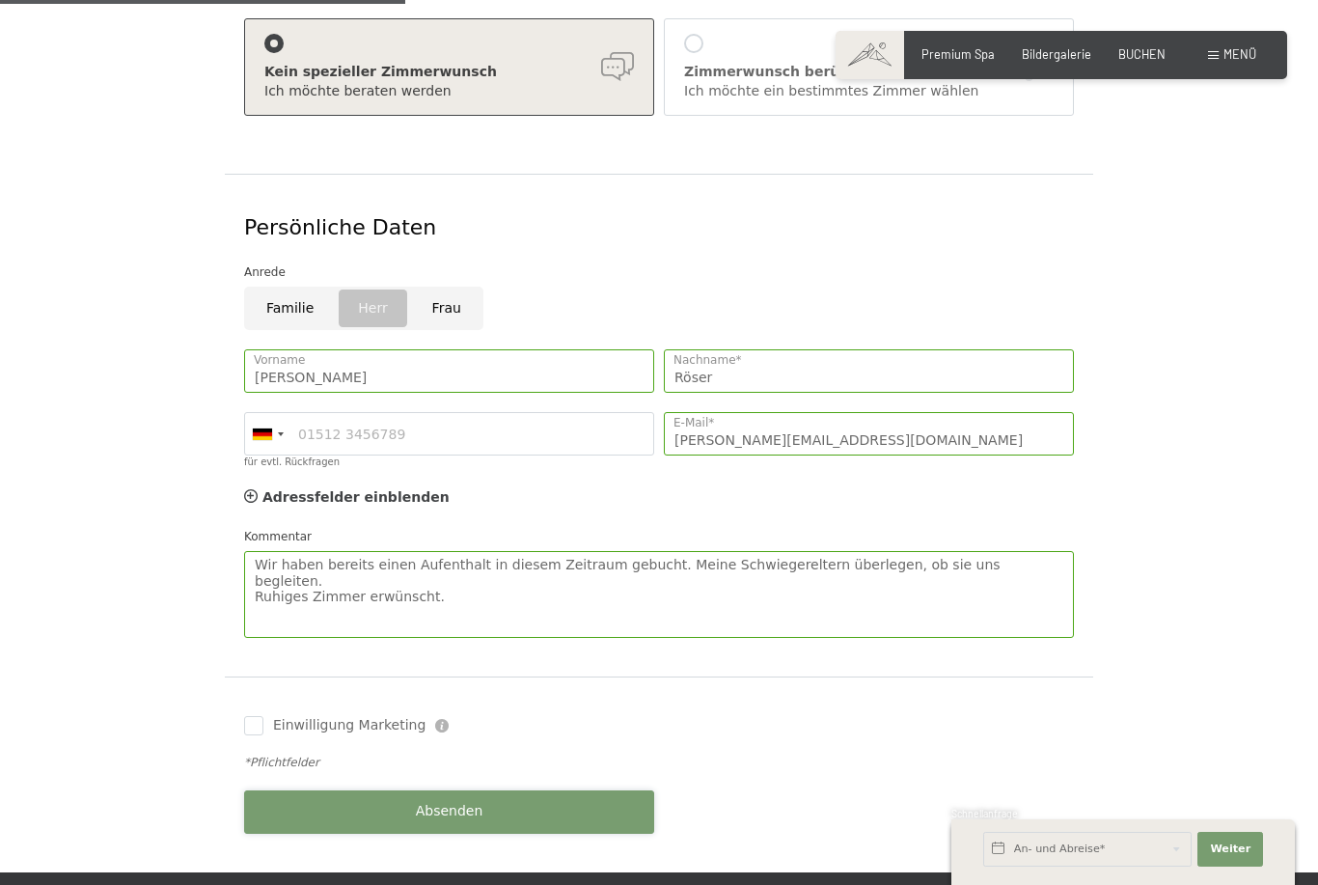
scroll to position [459, 0]
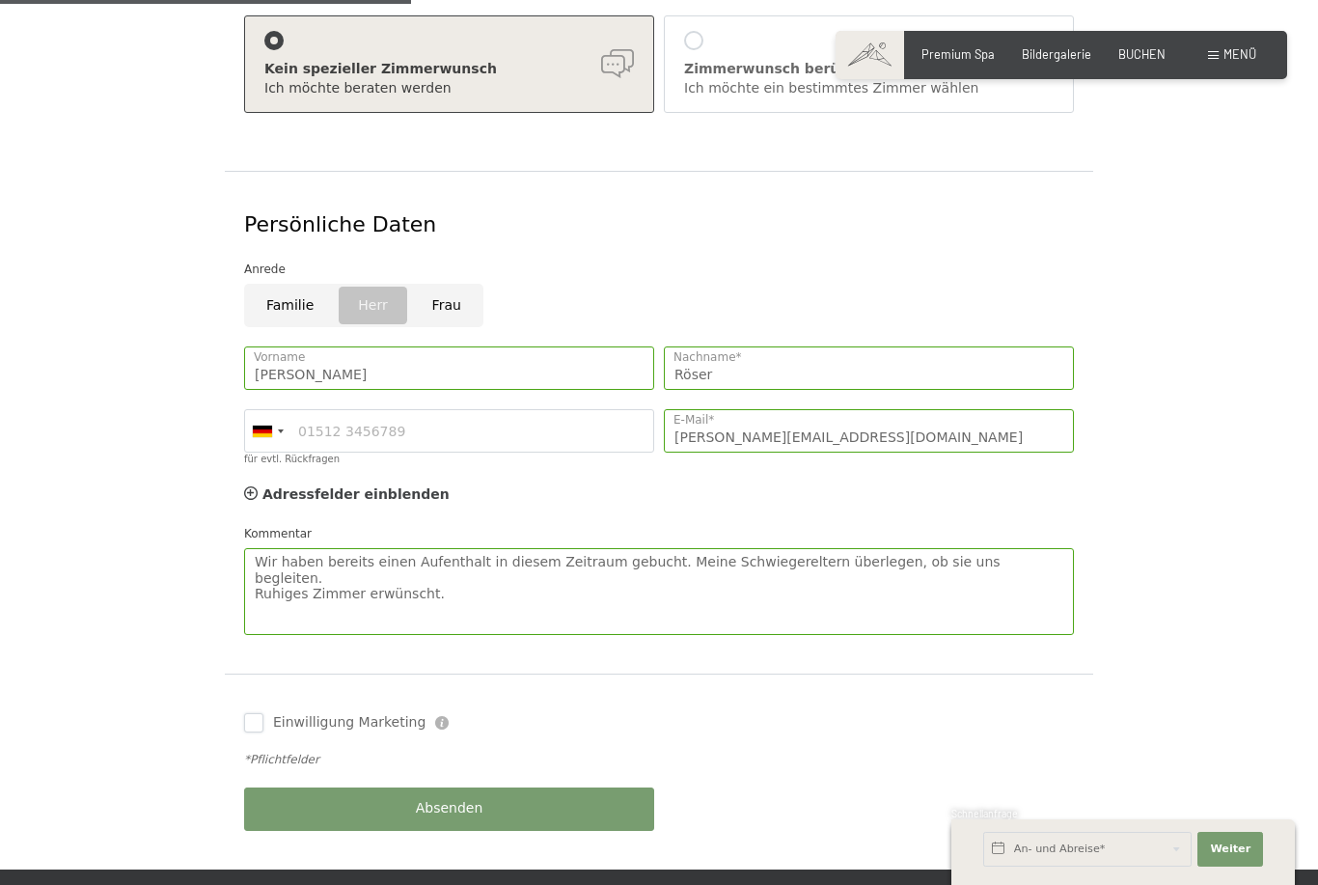
click at [247, 713] on input "Einwilligung Marketing" at bounding box center [253, 722] width 19 height 19
checkbox input "true"
click at [462, 796] on button "Absenden" at bounding box center [449, 808] width 410 height 43
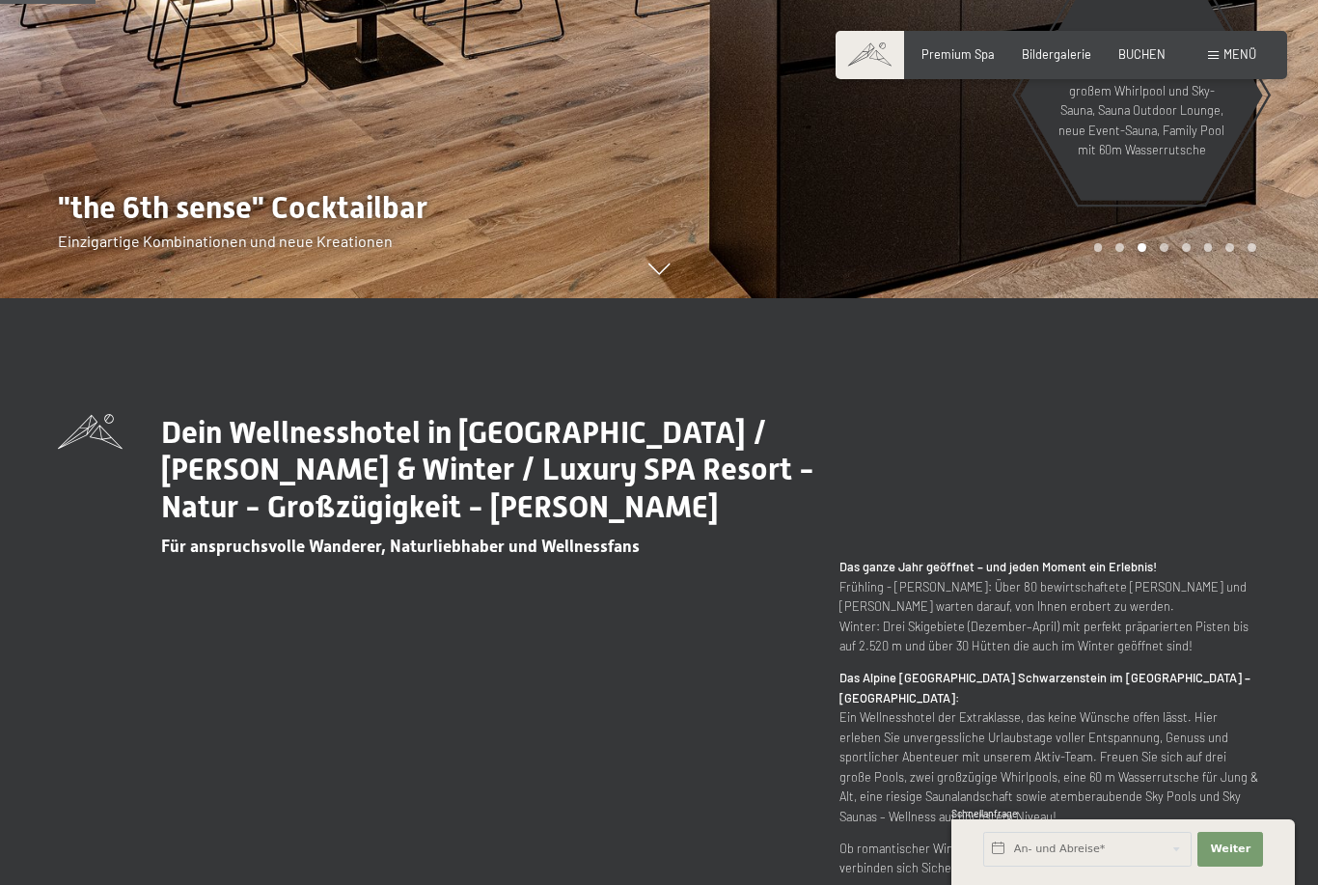
scroll to position [650, 0]
